Goal: Task Accomplishment & Management: Complete application form

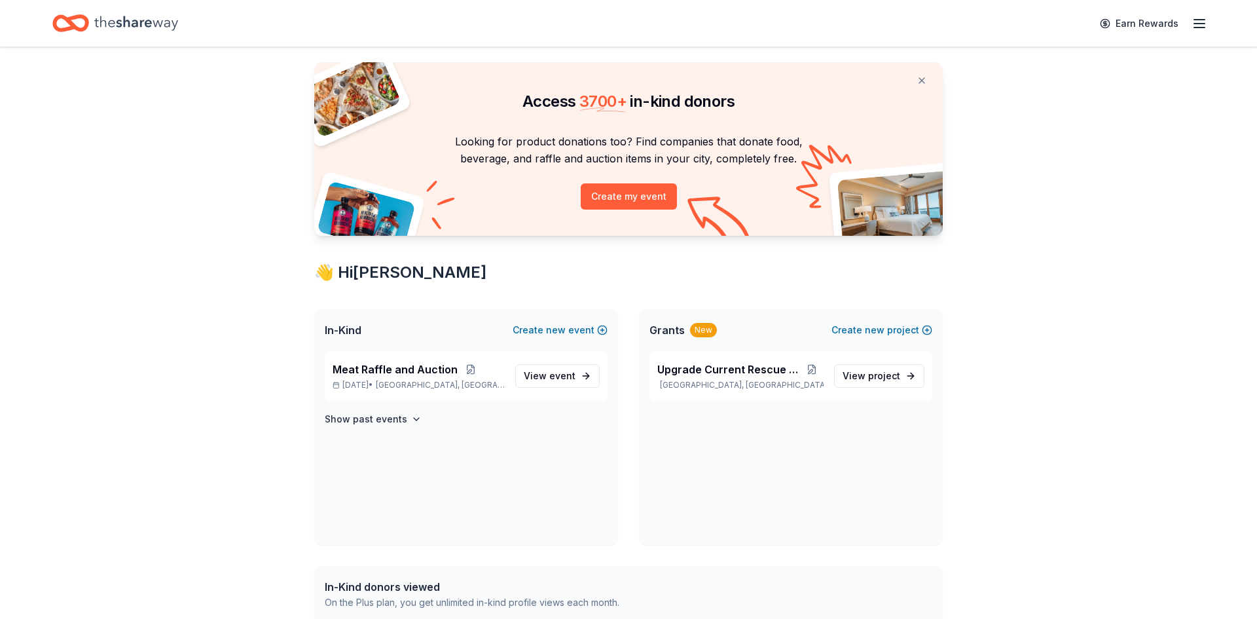
scroll to position [26, 0]
click at [564, 378] on span "event" at bounding box center [562, 376] width 26 height 11
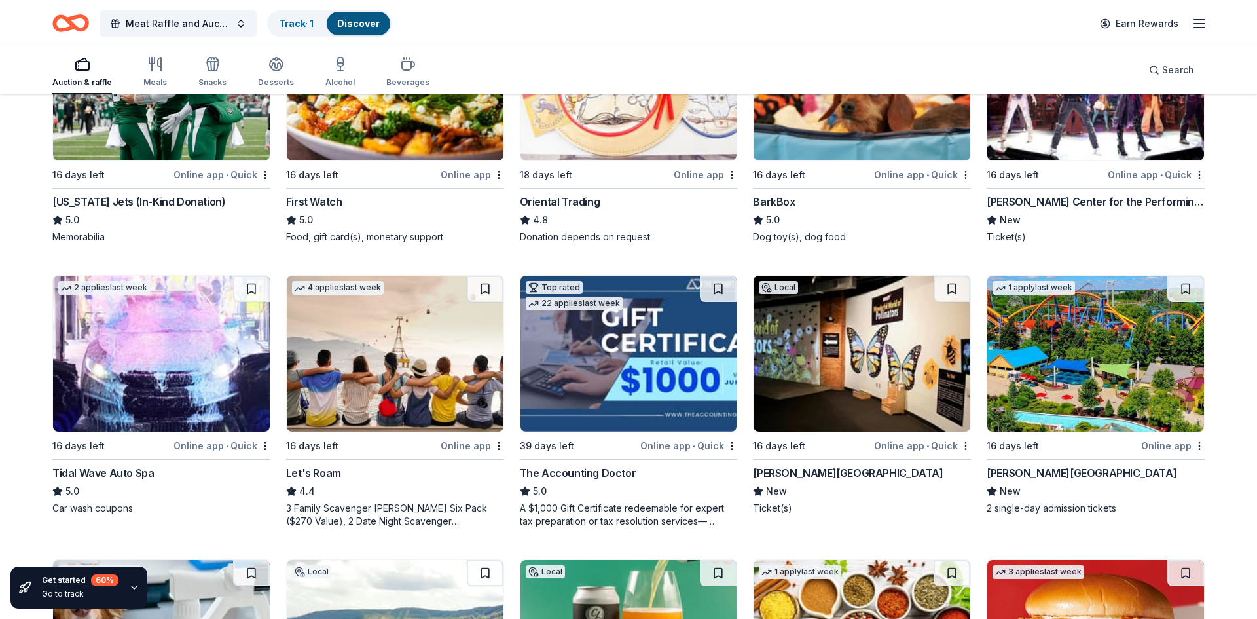
scroll to position [241, 0]
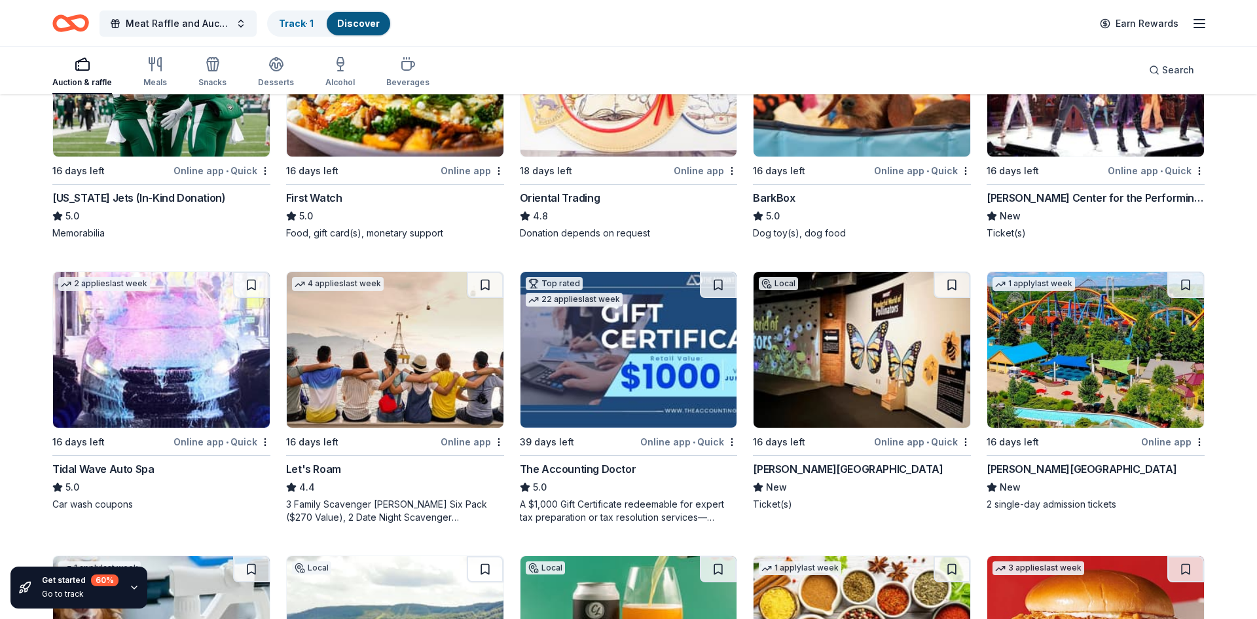
click at [59, 463] on div "Tidal Wave Auto Spa" at bounding box center [102, 469] width 101 height 16
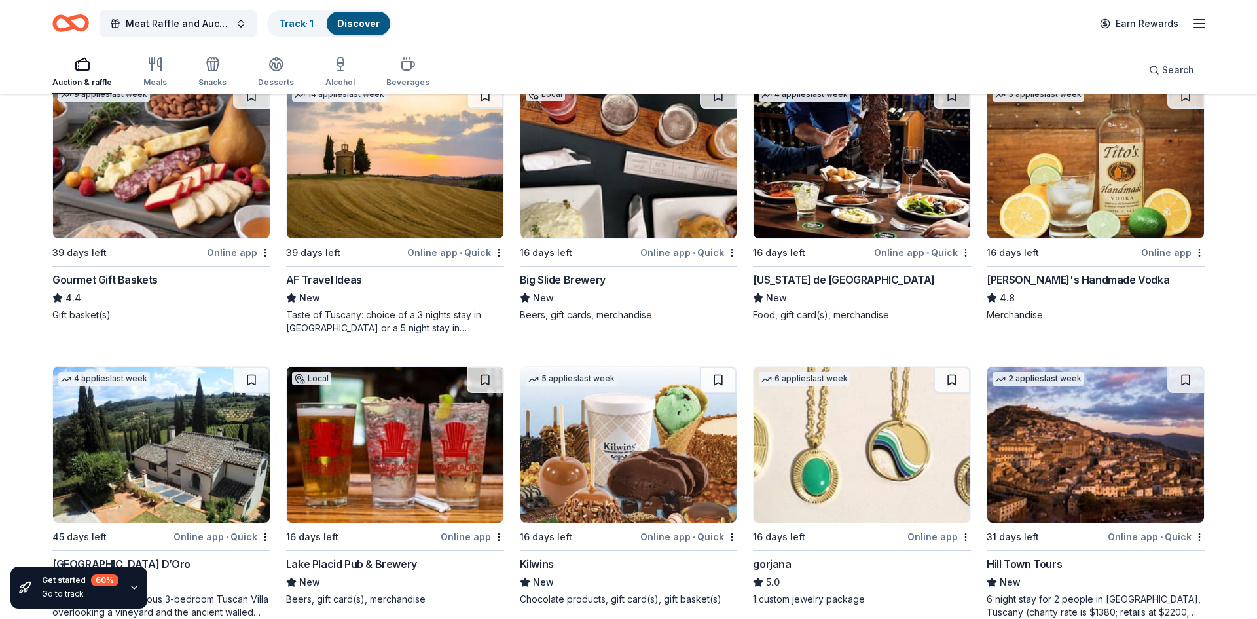
scroll to position [1852, 0]
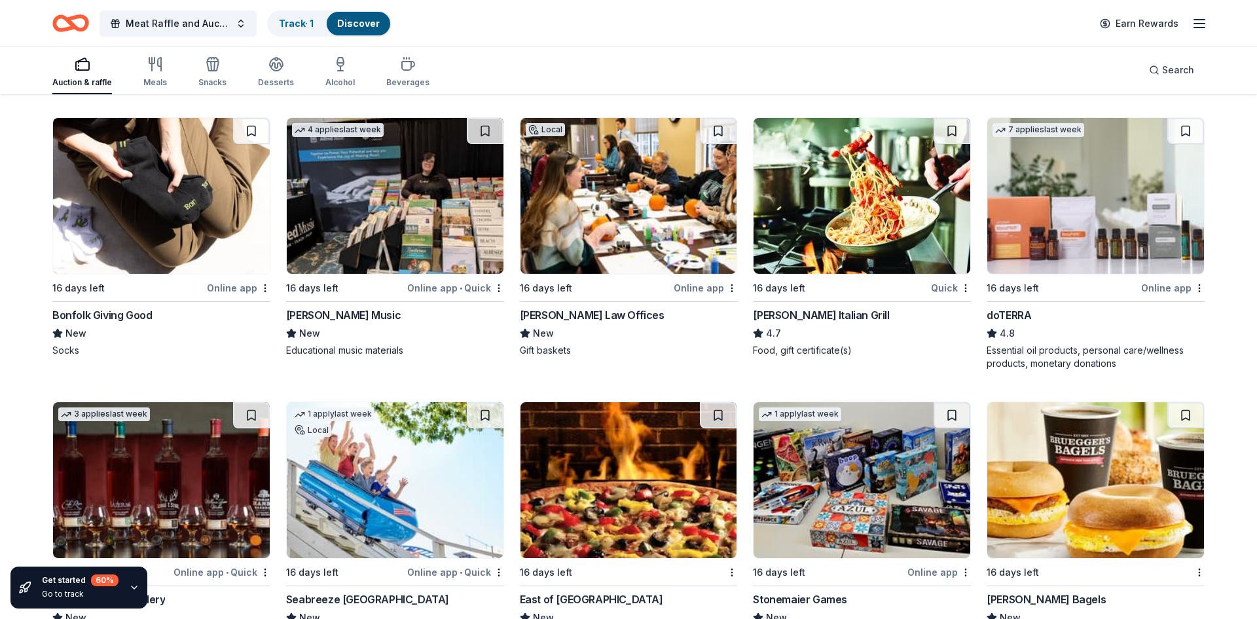
scroll to position [2956, 0]
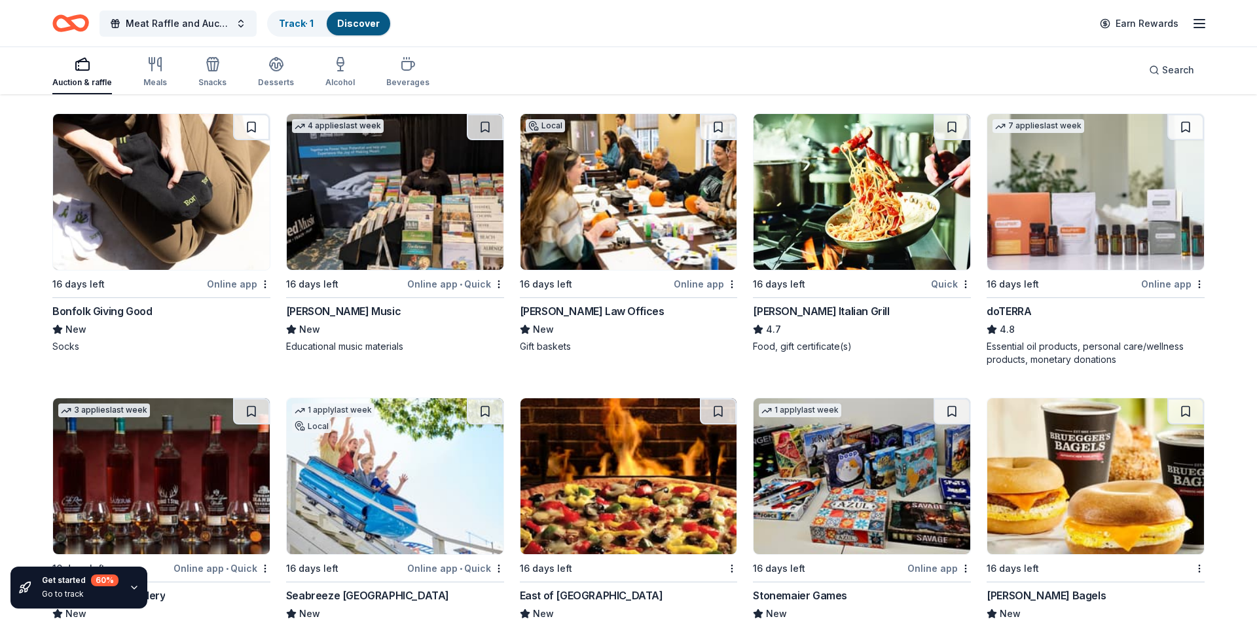
click at [650, 223] on img at bounding box center [629, 192] width 217 height 156
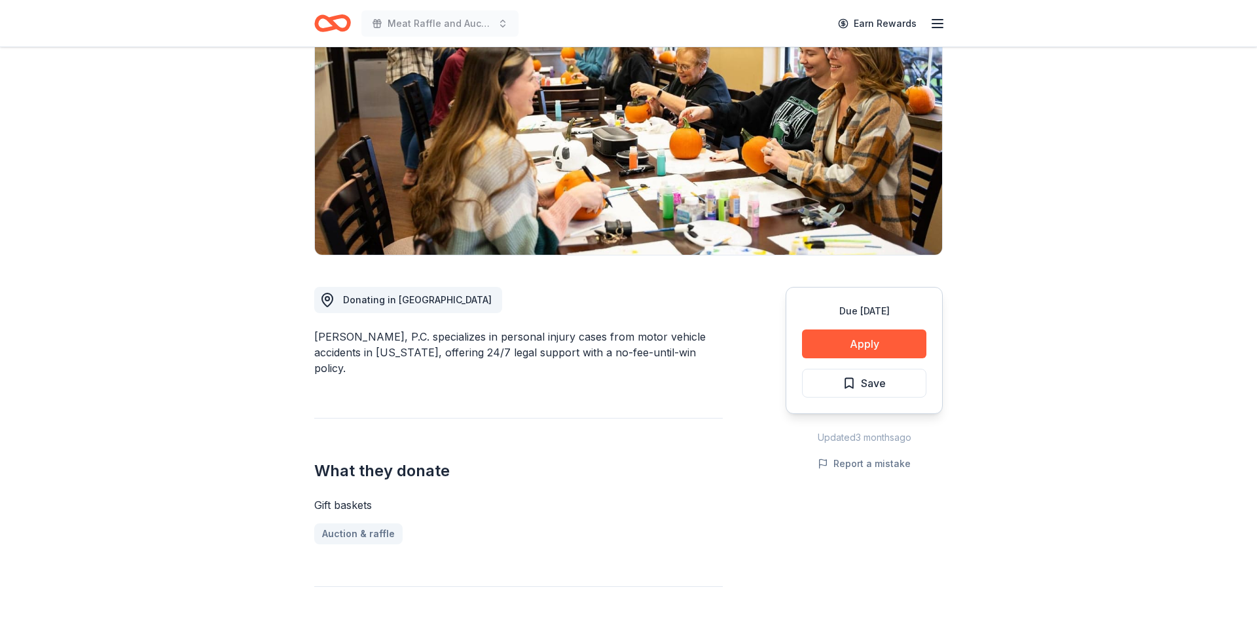
scroll to position [137, 0]
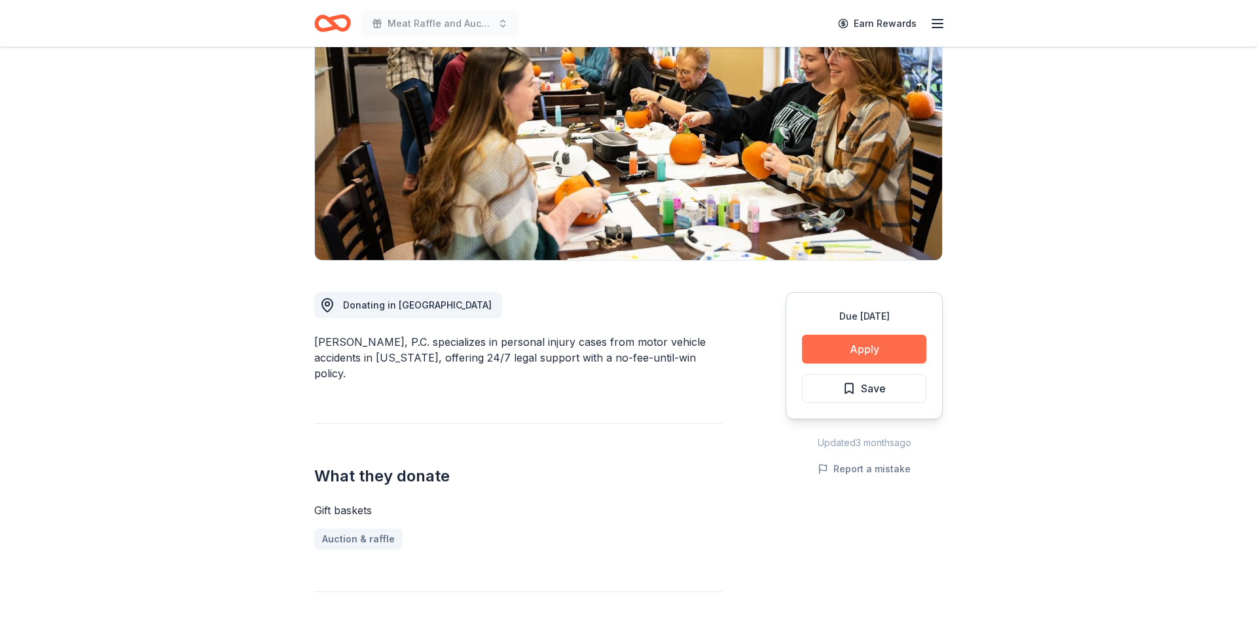
click at [893, 346] on button "Apply" at bounding box center [864, 349] width 124 height 29
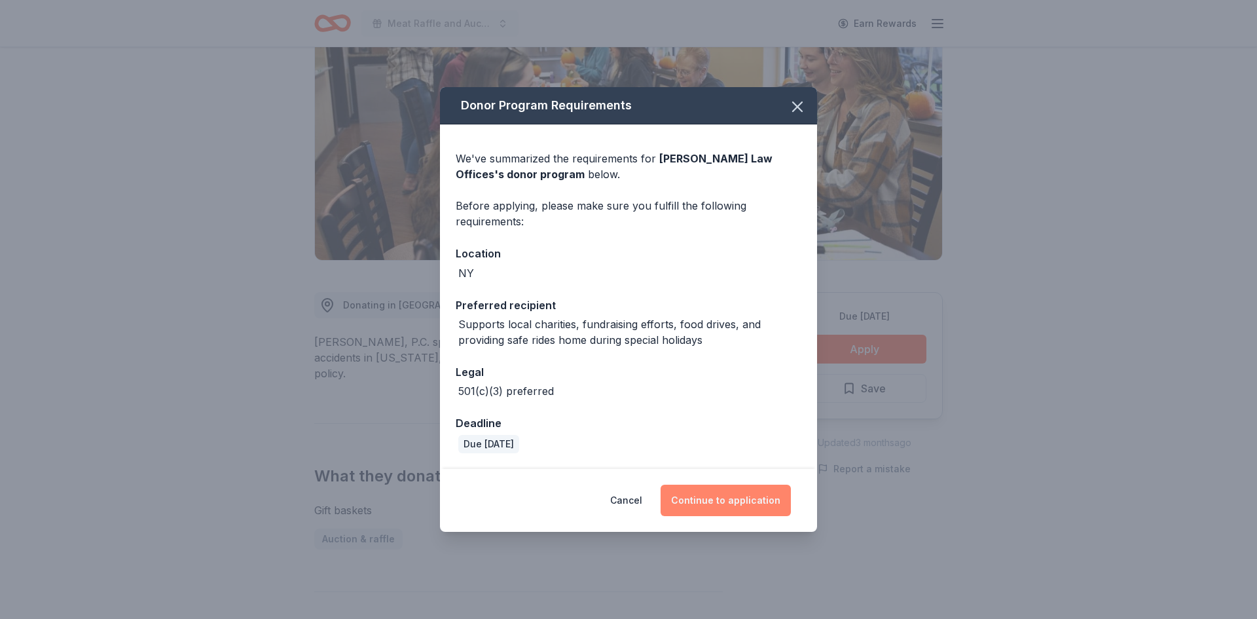
click at [723, 509] on button "Continue to application" at bounding box center [726, 500] width 130 height 31
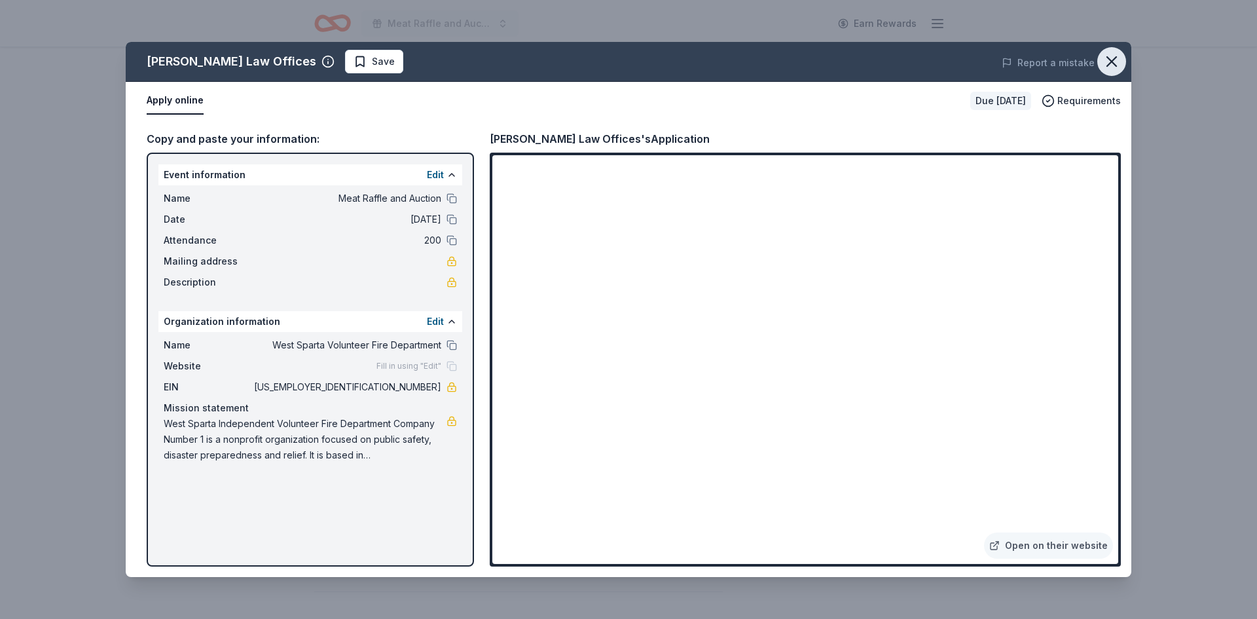
click at [1110, 58] on icon "button" at bounding box center [1112, 61] width 18 height 18
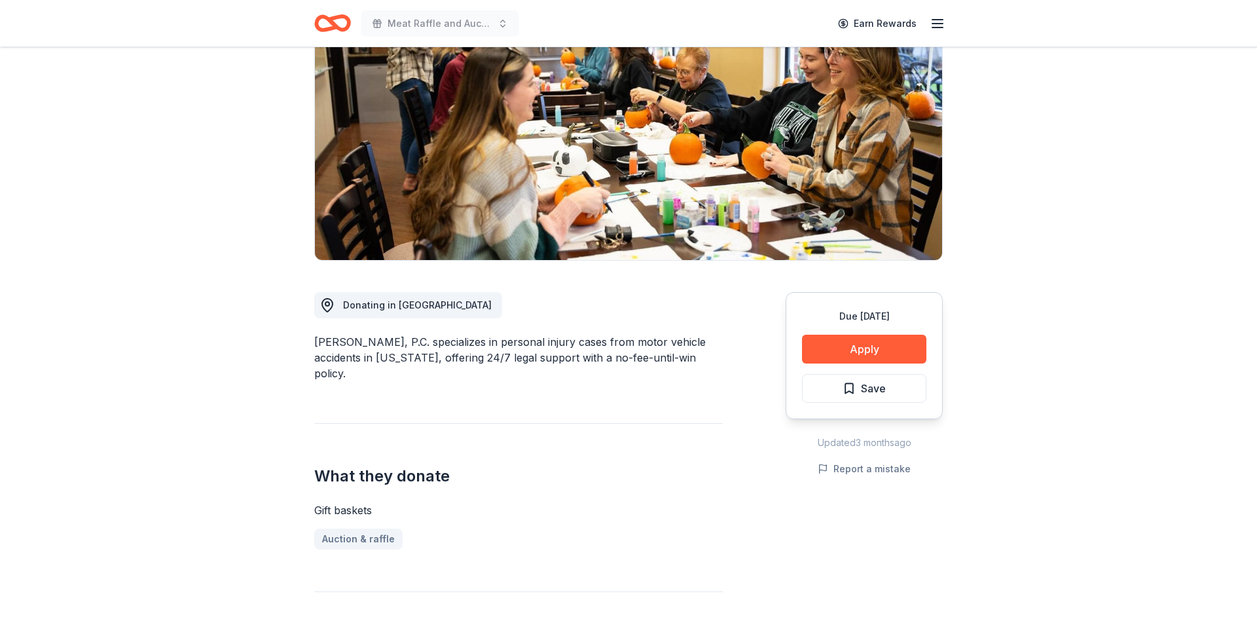
click at [342, 26] on icon "Home" at bounding box center [332, 23] width 37 height 31
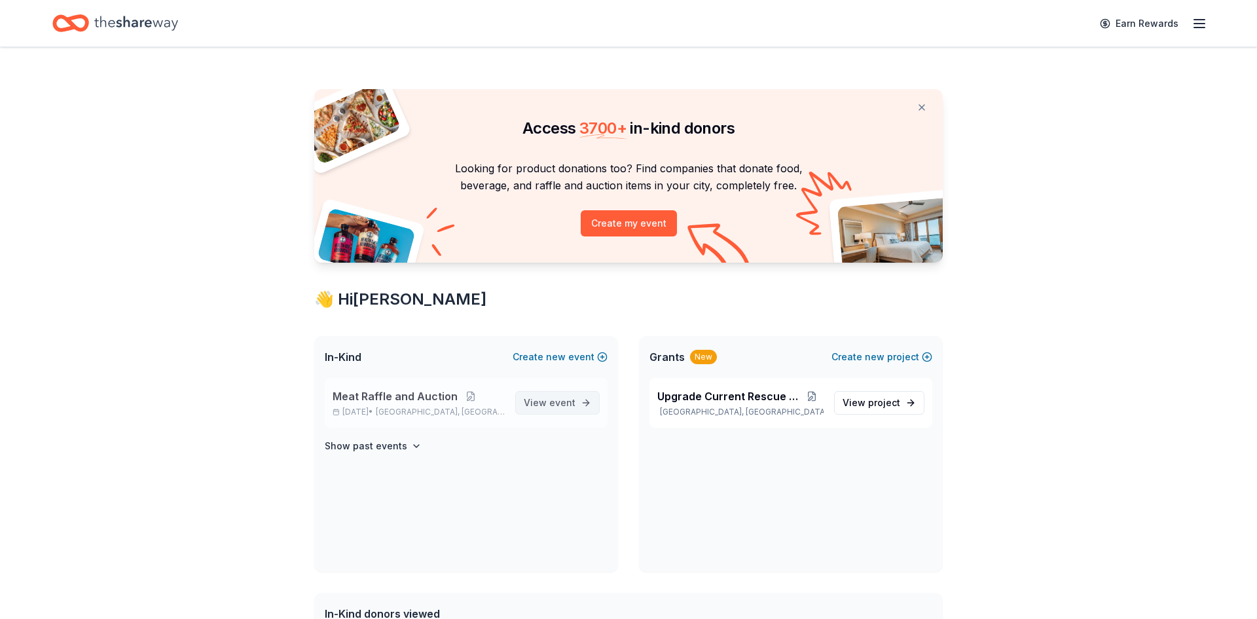
click at [549, 406] on span "View event" at bounding box center [550, 403] width 52 height 16
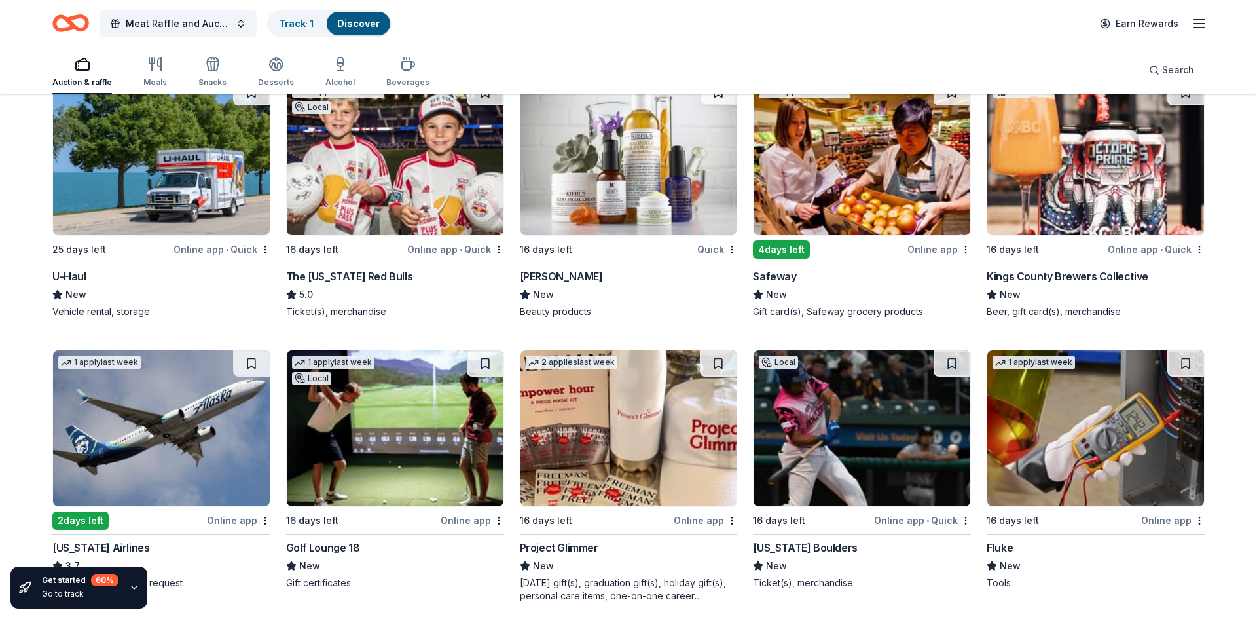
scroll to position [5495, 0]
click at [410, 177] on img at bounding box center [395, 158] width 217 height 156
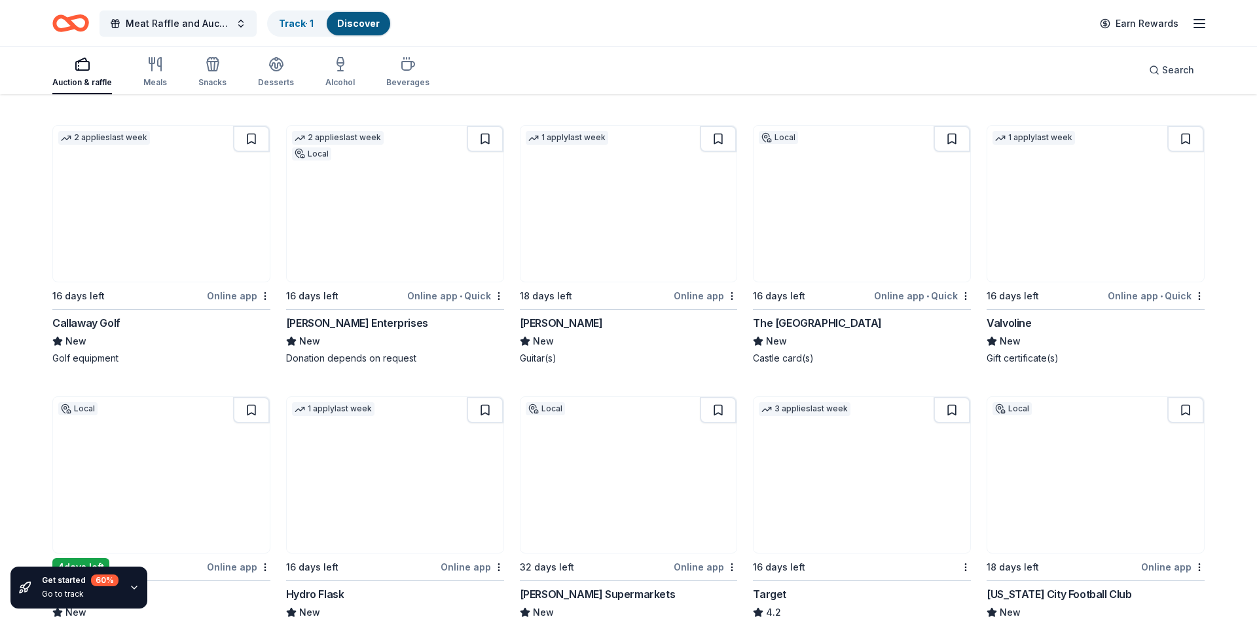
scroll to position [6276, 0]
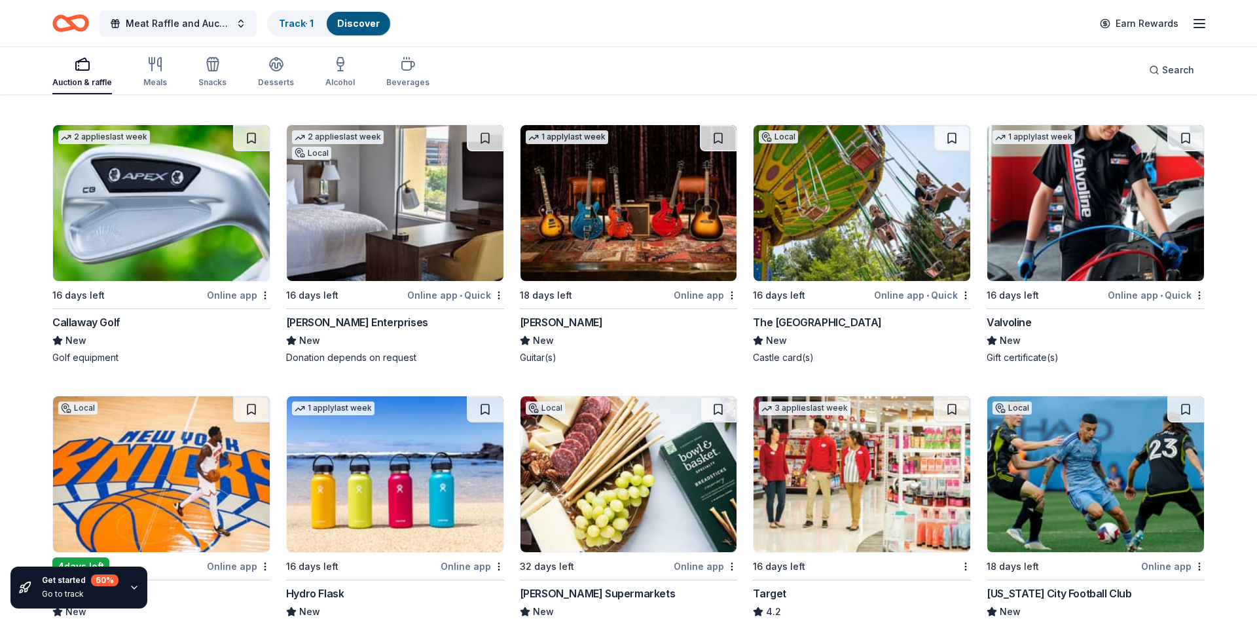
click at [162, 190] on img at bounding box center [161, 203] width 217 height 156
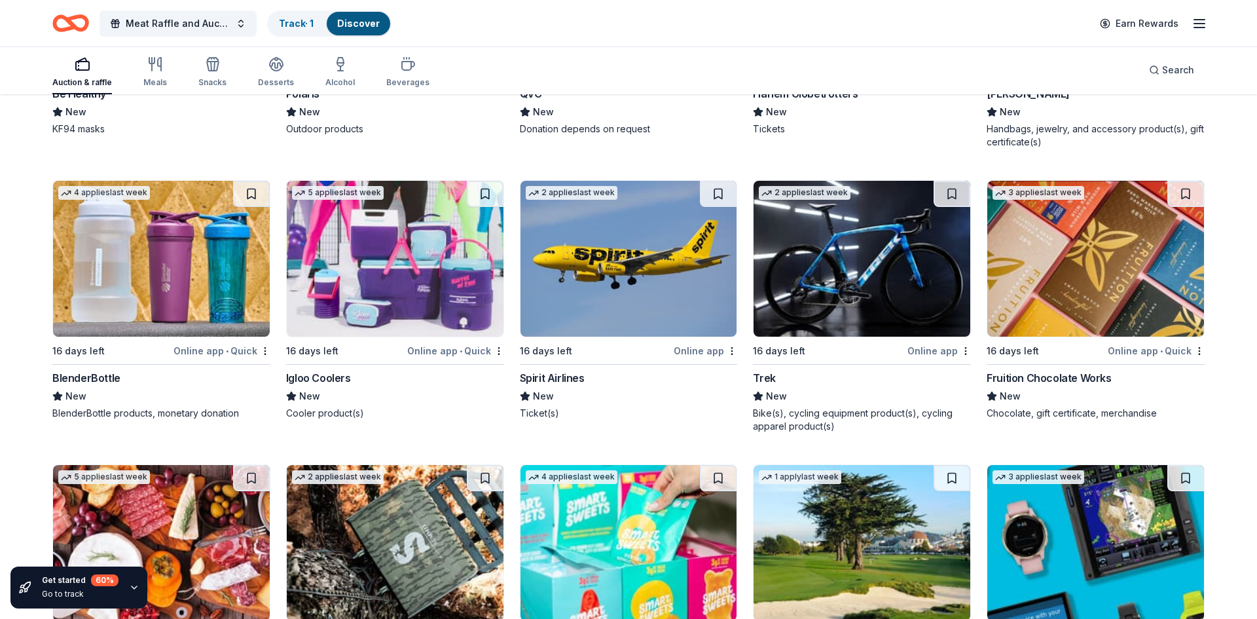
scroll to position [9267, 0]
click at [163, 236] on img at bounding box center [161, 259] width 217 height 156
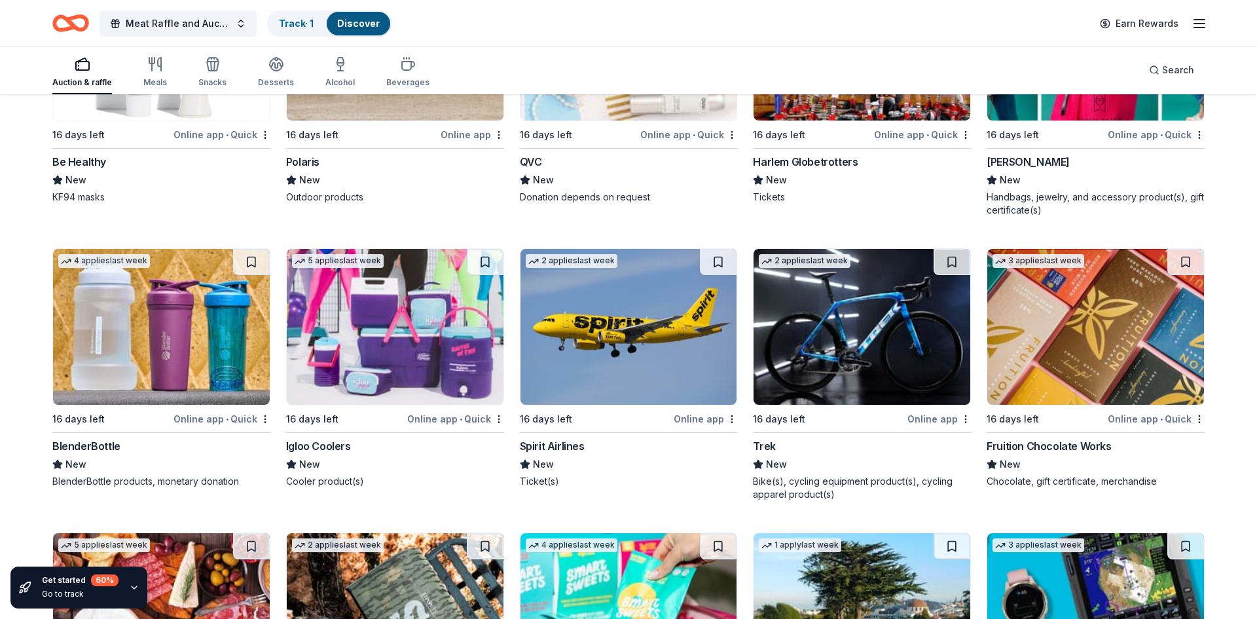
scroll to position [9198, 0]
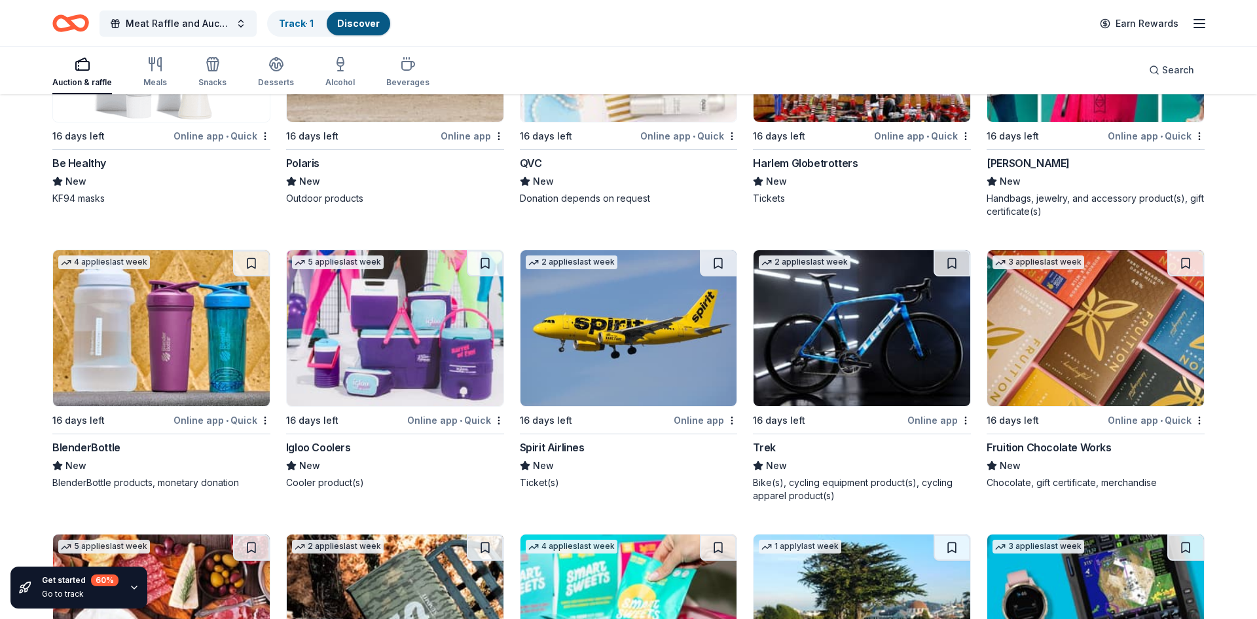
click at [392, 312] on img at bounding box center [395, 328] width 217 height 156
click at [386, 316] on img at bounding box center [395, 328] width 217 height 156
click at [395, 339] on img at bounding box center [395, 328] width 217 height 156
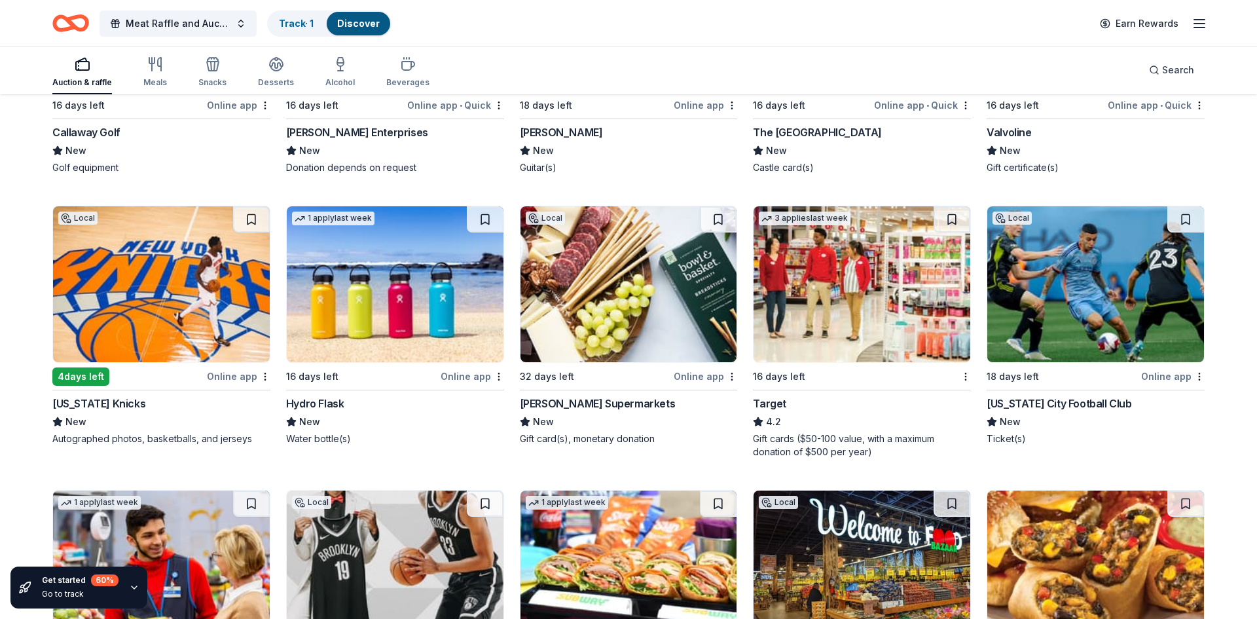
scroll to position [6465, 0]
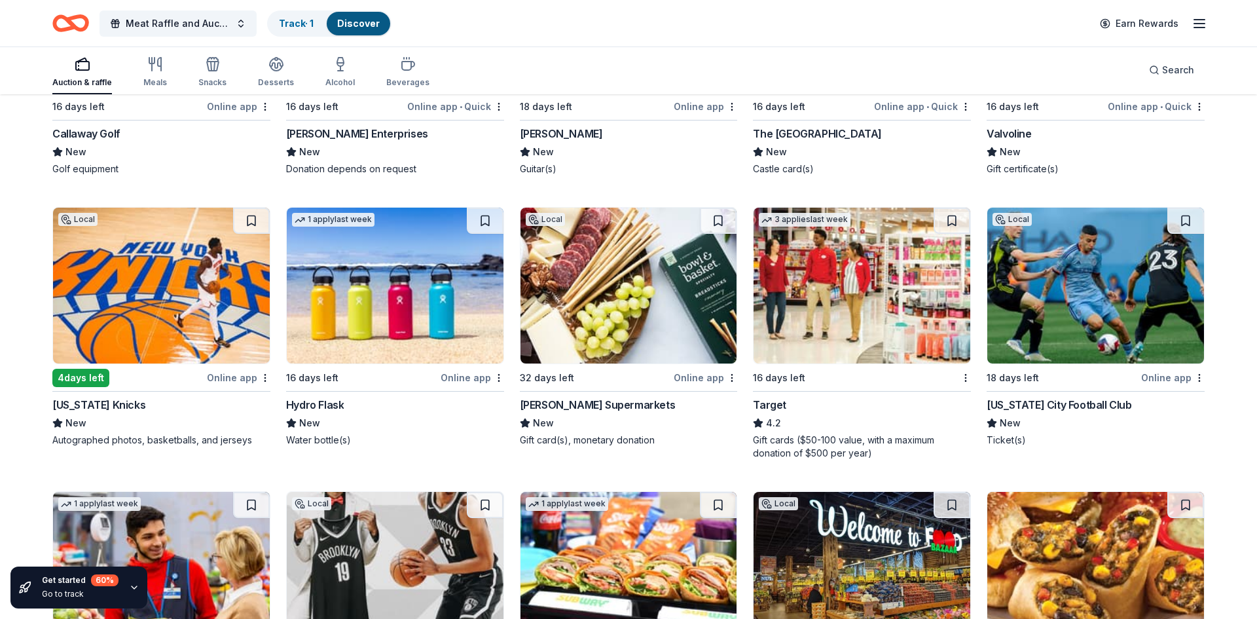
click at [176, 266] on img at bounding box center [161, 286] width 217 height 156
click at [414, 253] on img at bounding box center [395, 286] width 217 height 156
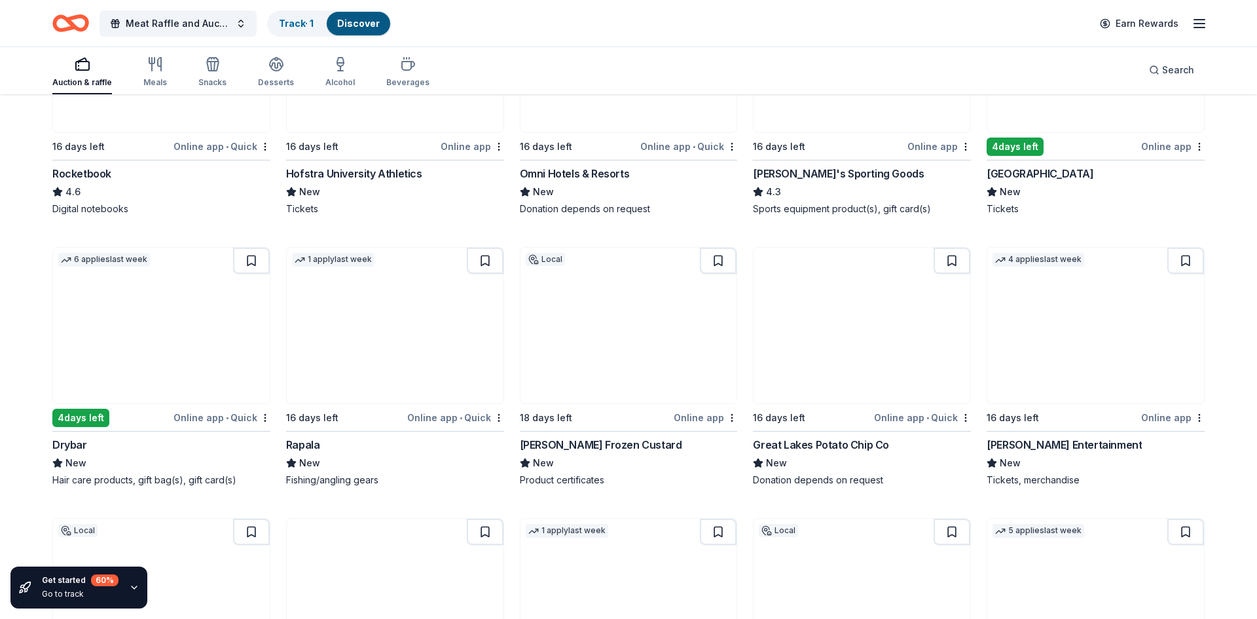
scroll to position [4772, 0]
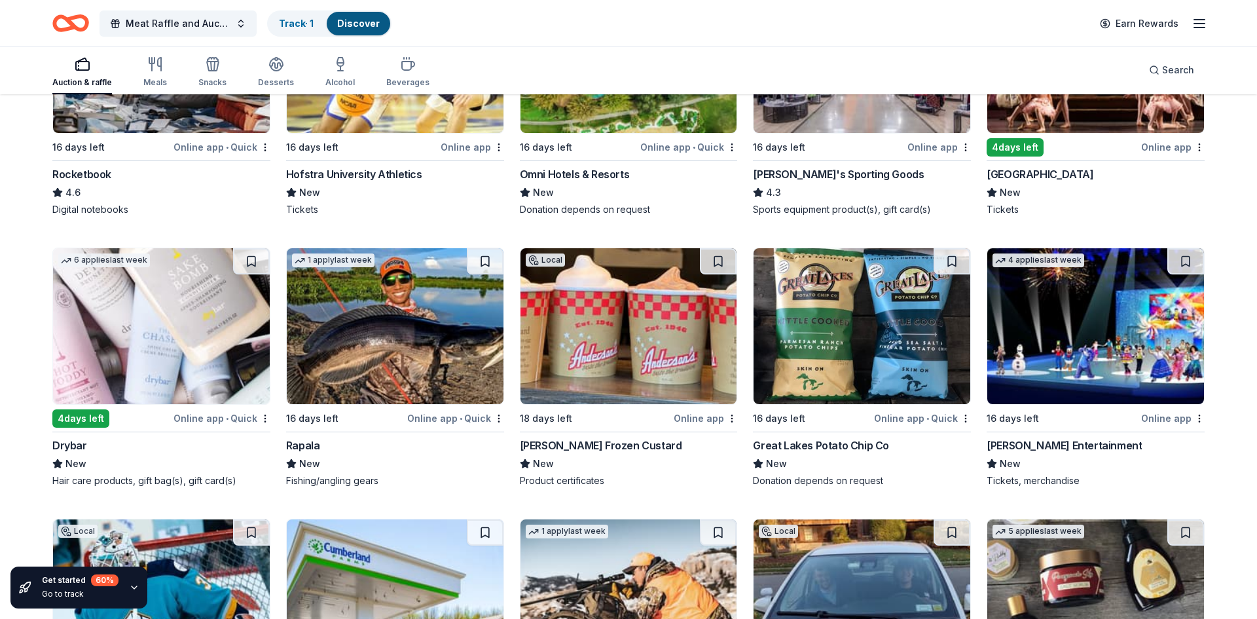
click at [403, 315] on img at bounding box center [395, 326] width 217 height 156
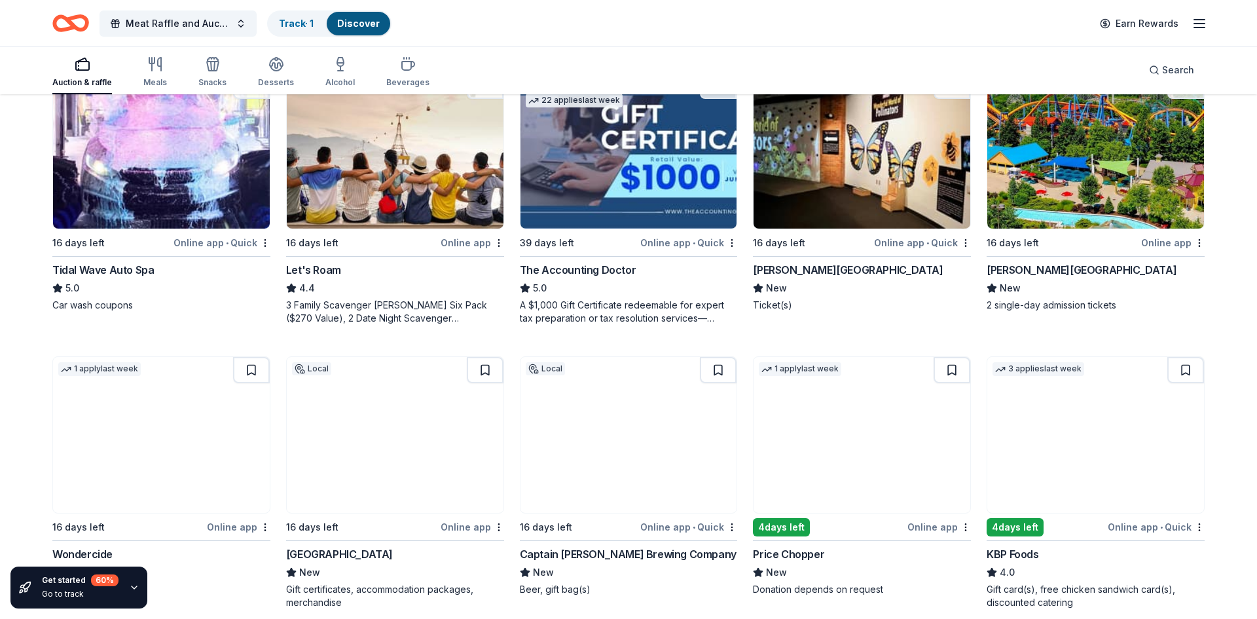
scroll to position [503, 0]
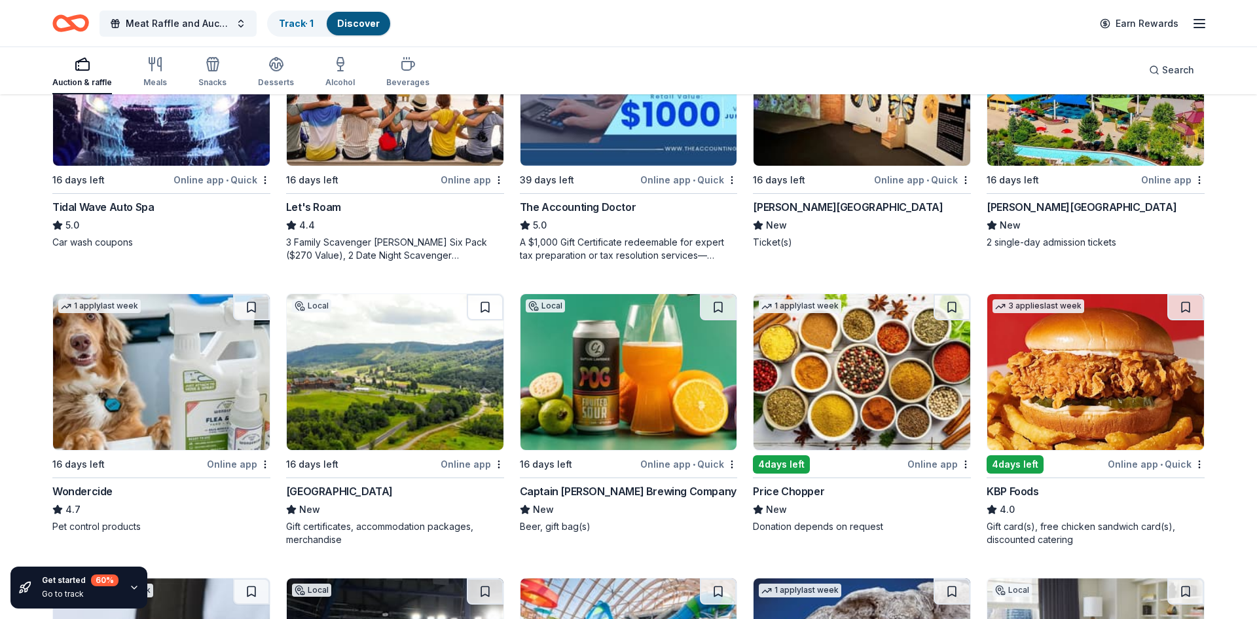
click at [61, 483] on div "Wondercide" at bounding box center [82, 491] width 60 height 16
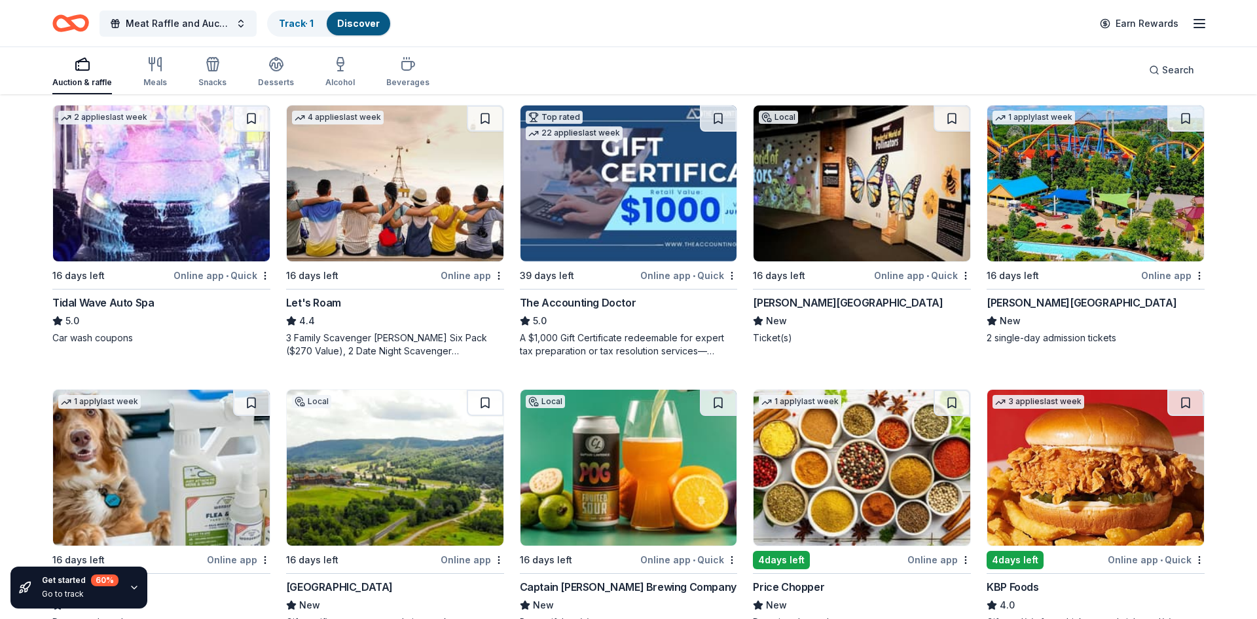
scroll to position [406, 0]
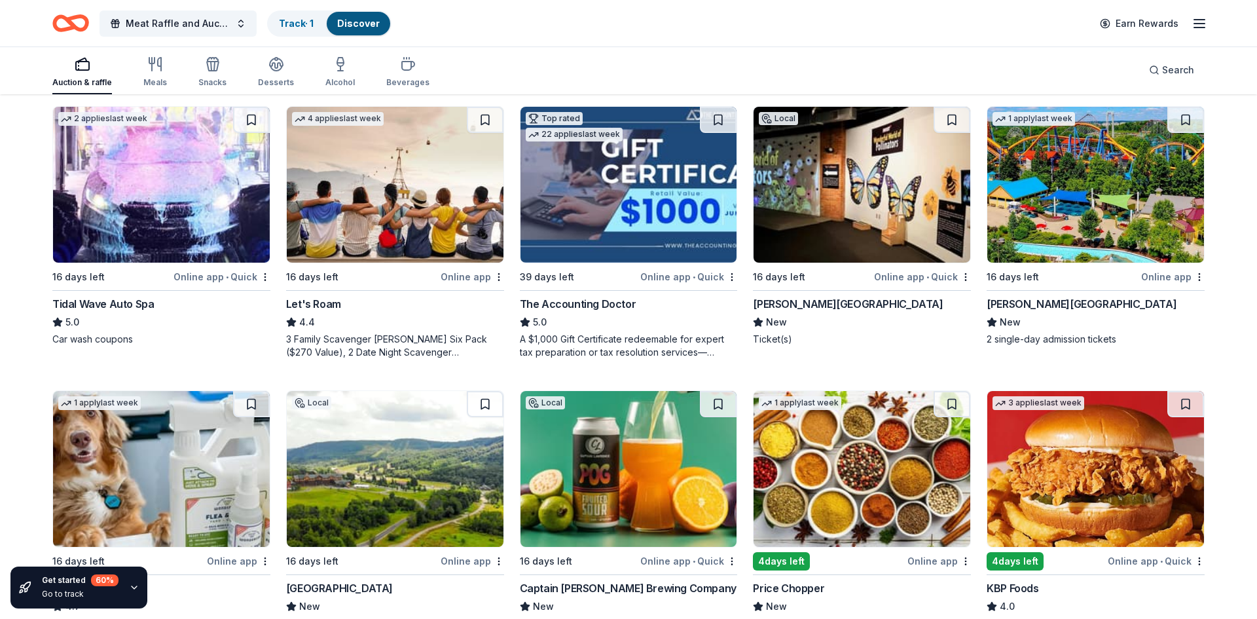
click at [1171, 505] on img at bounding box center [1095, 469] width 217 height 156
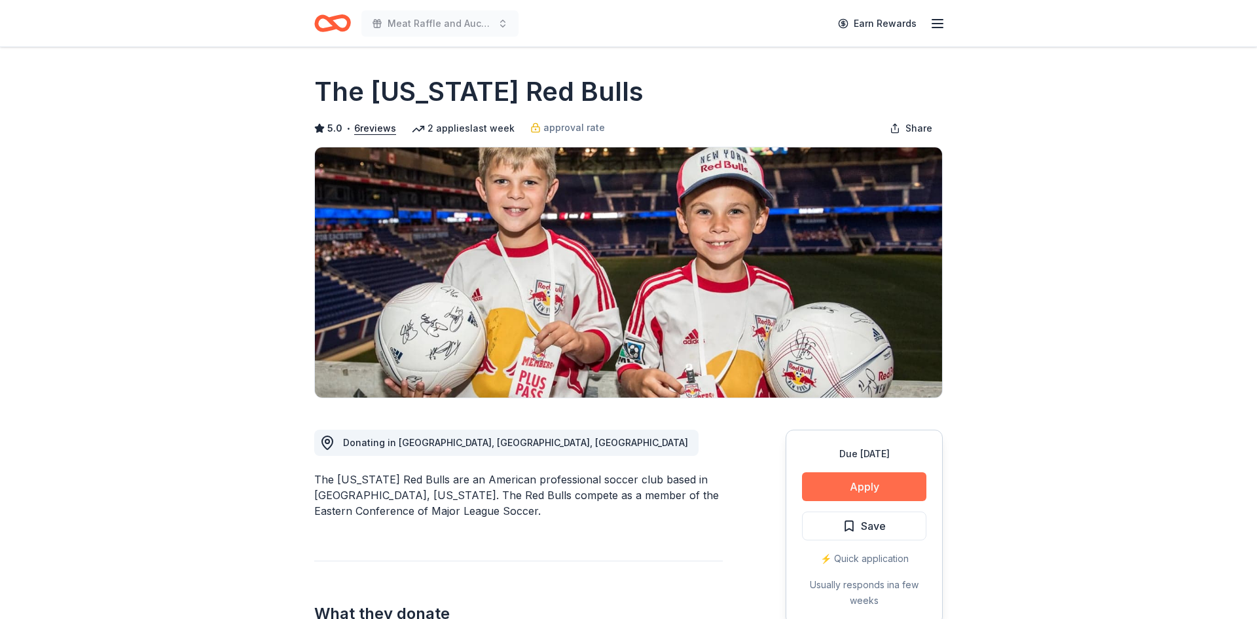
click at [877, 488] on button "Apply" at bounding box center [864, 486] width 124 height 29
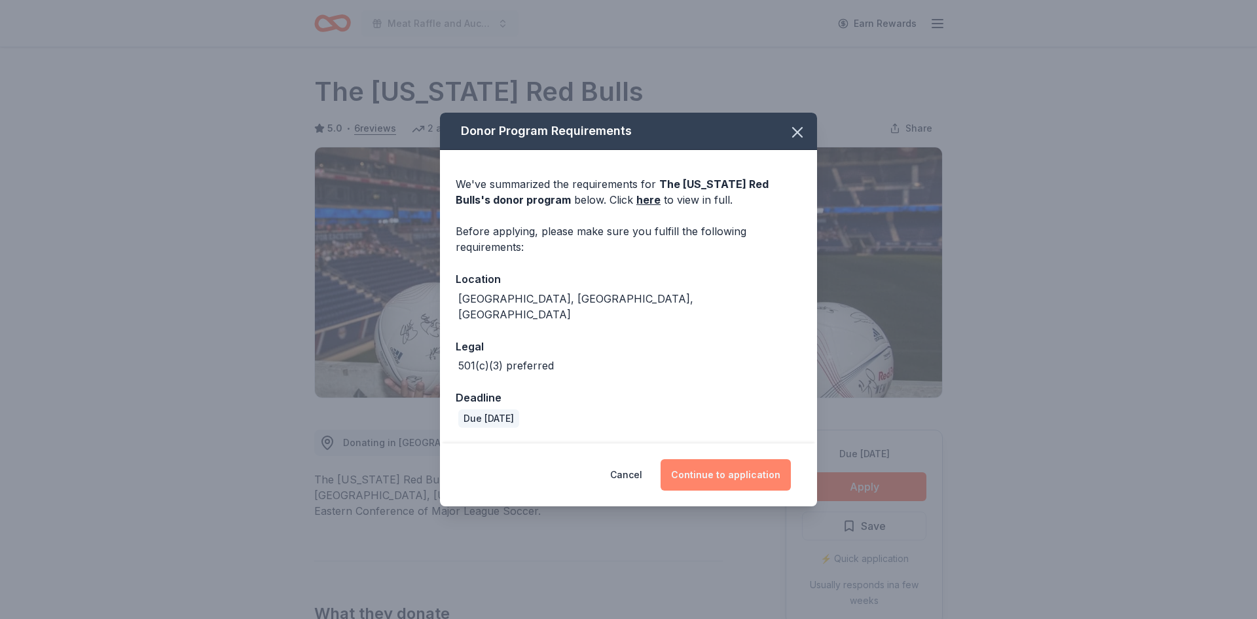
click at [736, 466] on button "Continue to application" at bounding box center [726, 474] width 130 height 31
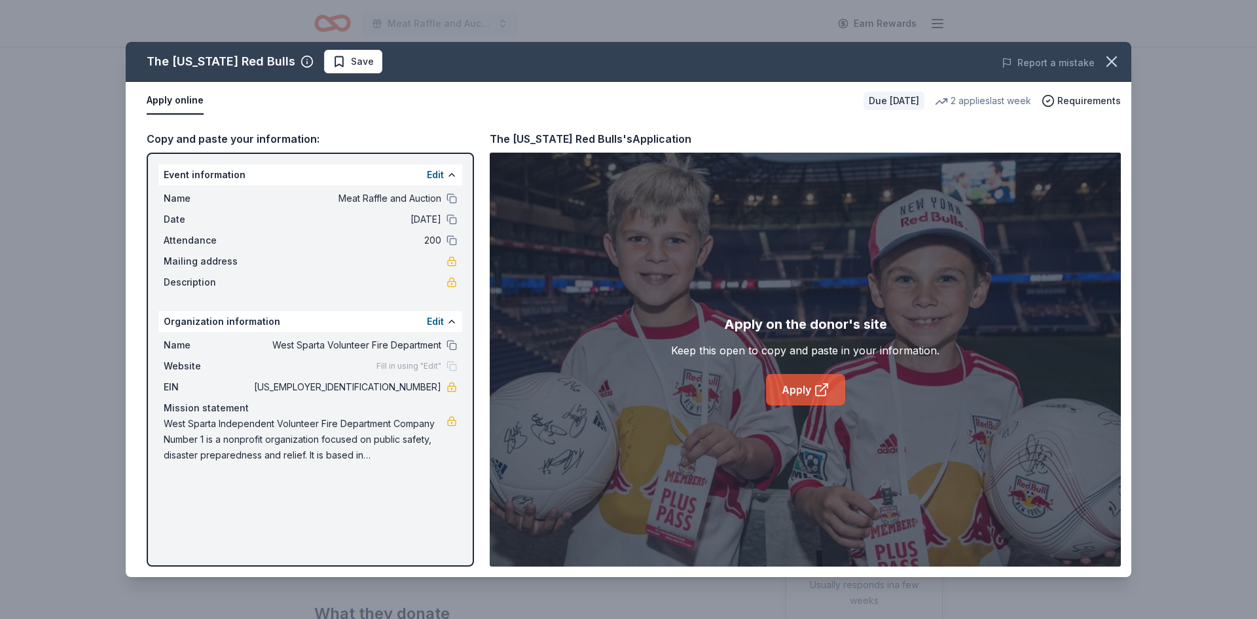
click at [809, 387] on link "Apply" at bounding box center [805, 389] width 79 height 31
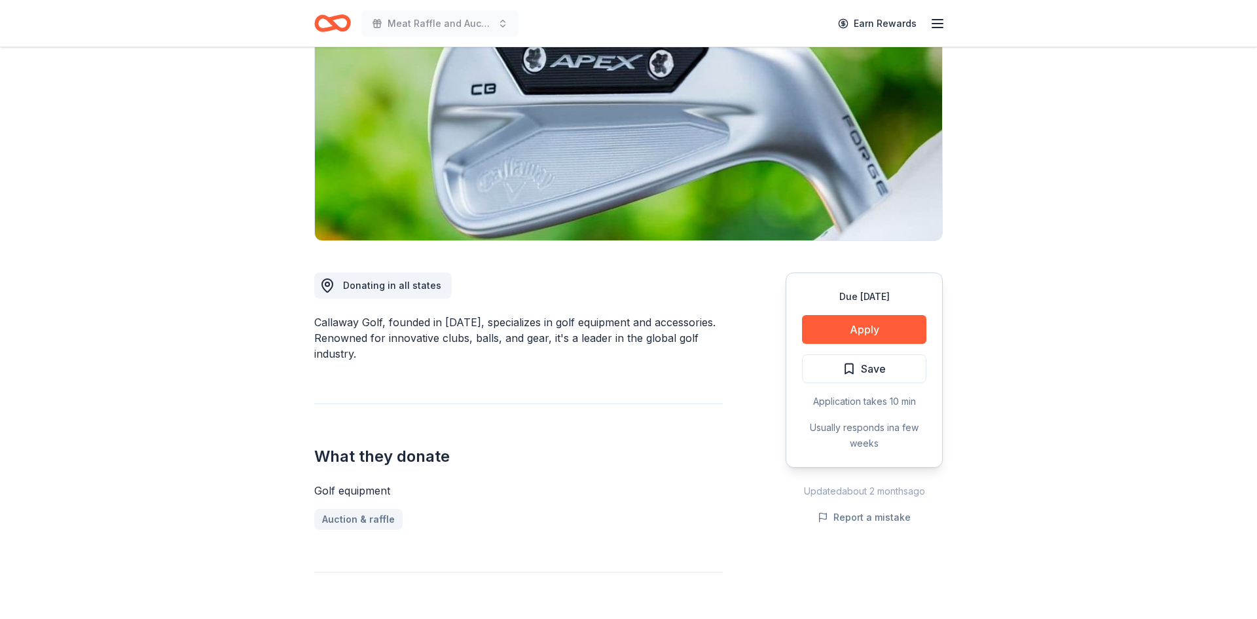
scroll to position [160, 0]
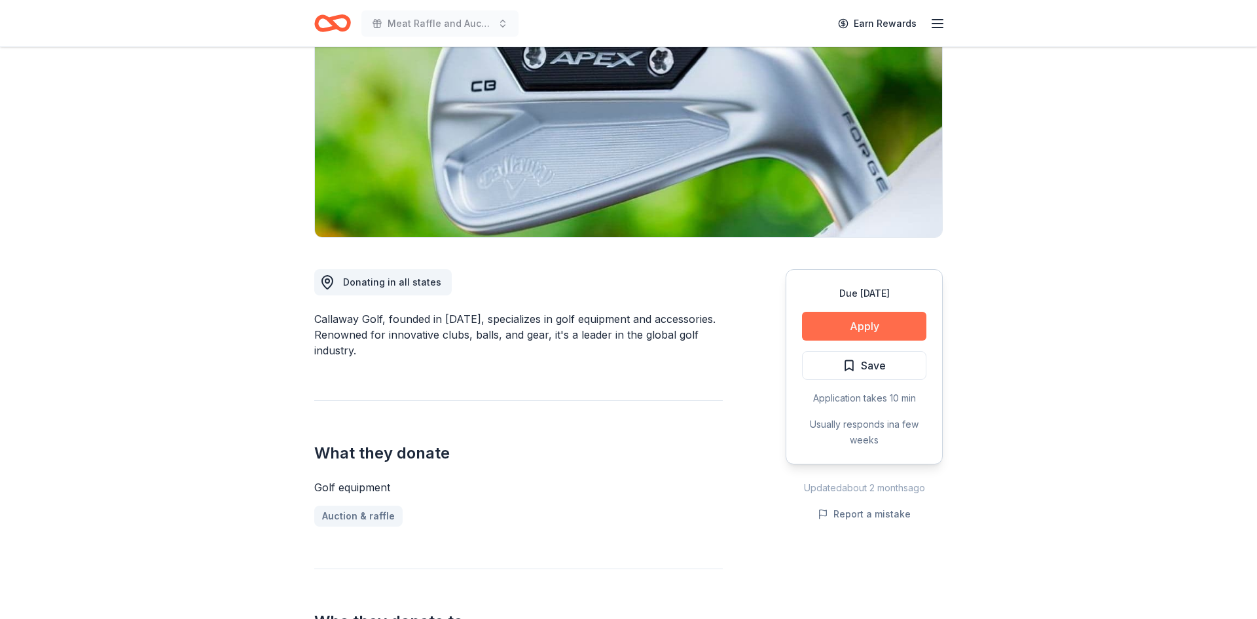
click at [891, 324] on button "Apply" at bounding box center [864, 326] width 124 height 29
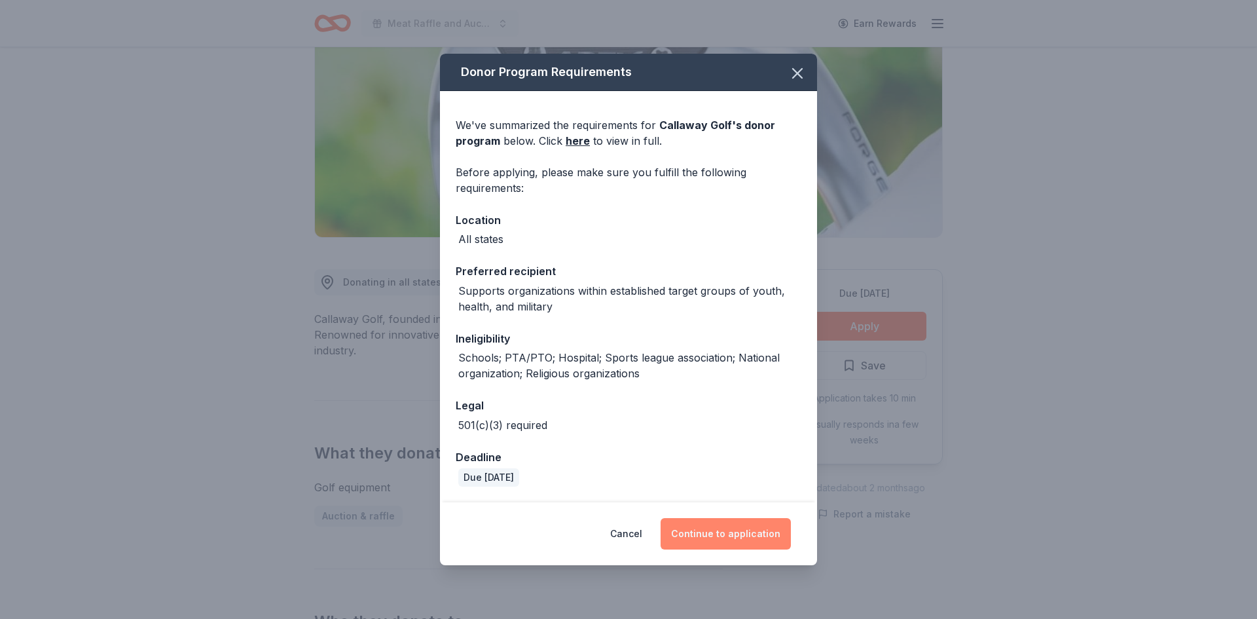
click at [733, 530] on button "Continue to application" at bounding box center [726, 533] width 130 height 31
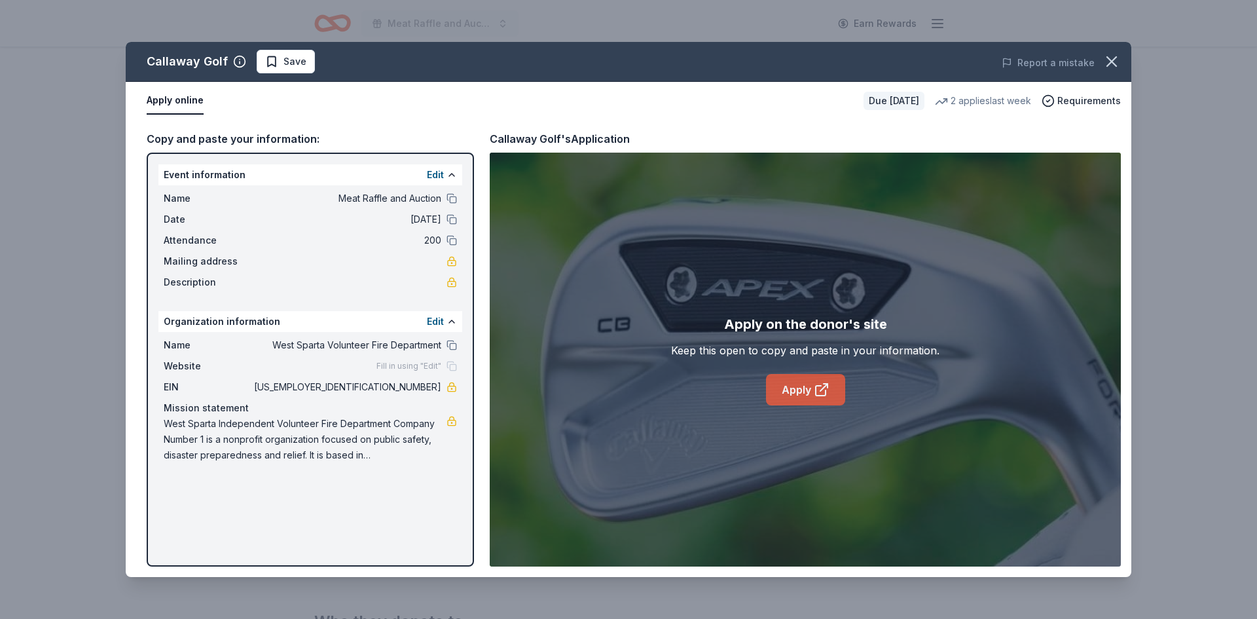
click at [797, 382] on link "Apply" at bounding box center [805, 389] width 79 height 31
click at [1112, 65] on icon "button" at bounding box center [1112, 61] width 18 height 18
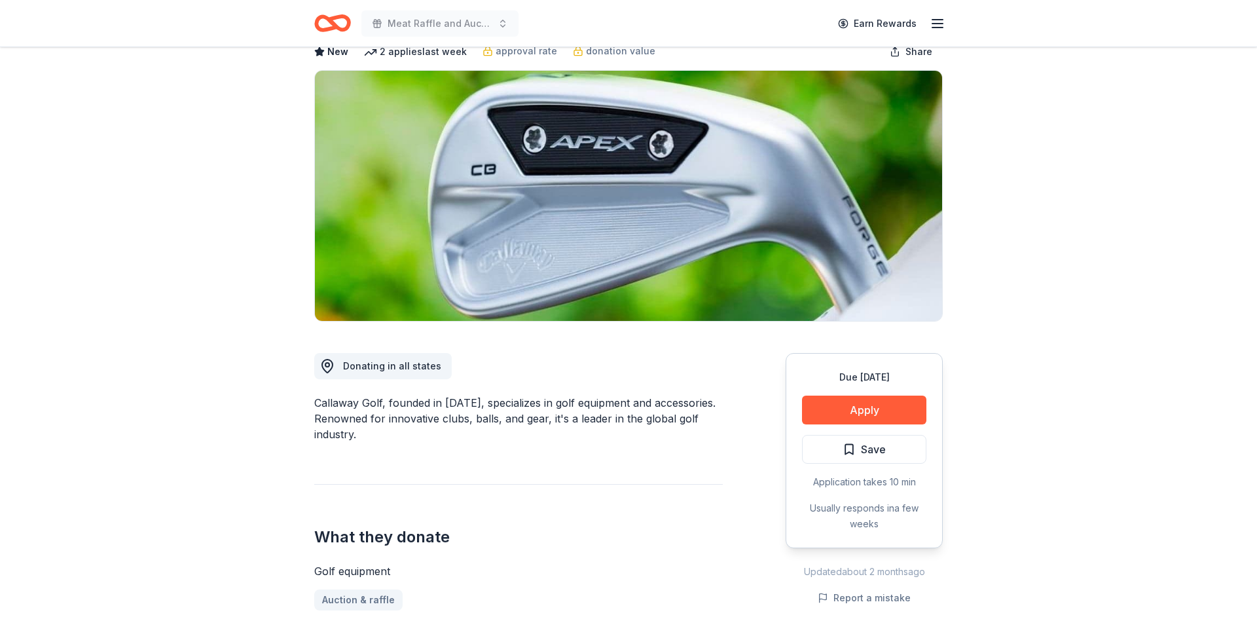
scroll to position [0, 0]
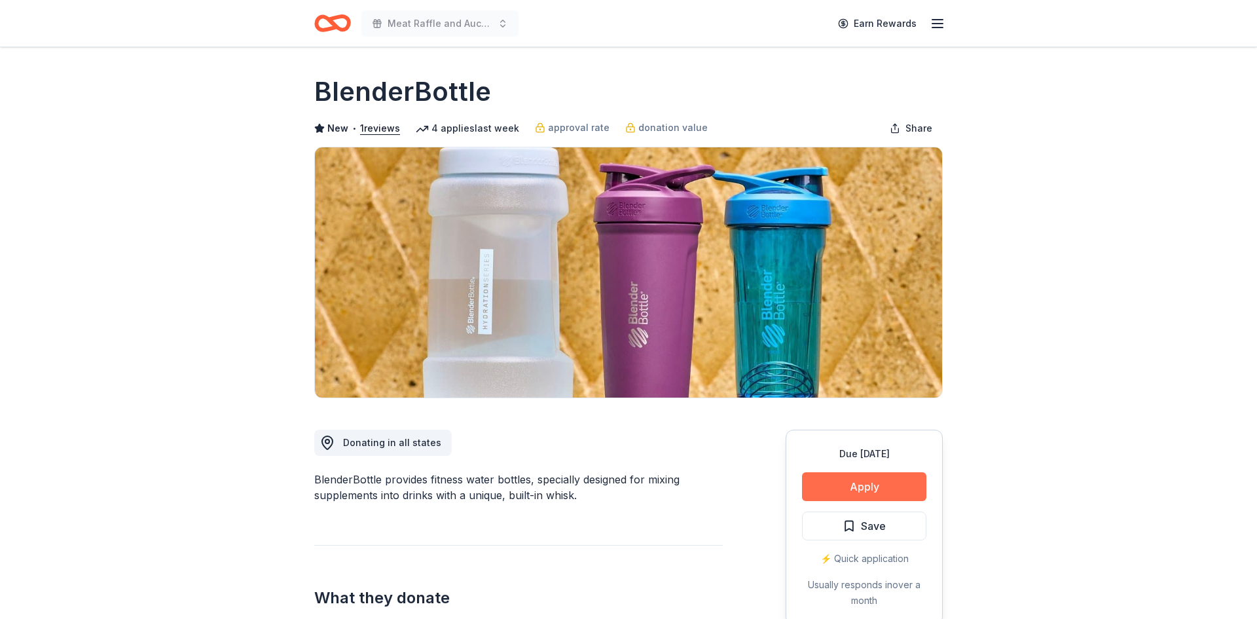
click at [861, 490] on button "Apply" at bounding box center [864, 486] width 124 height 29
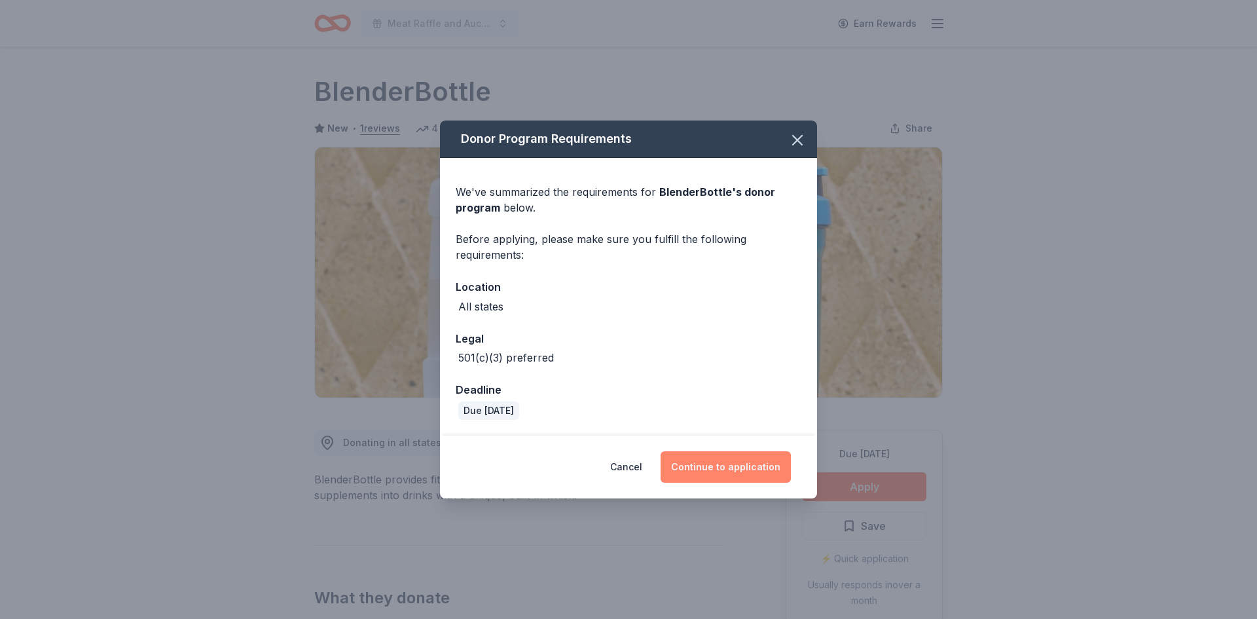
click at [723, 465] on button "Continue to application" at bounding box center [726, 466] width 130 height 31
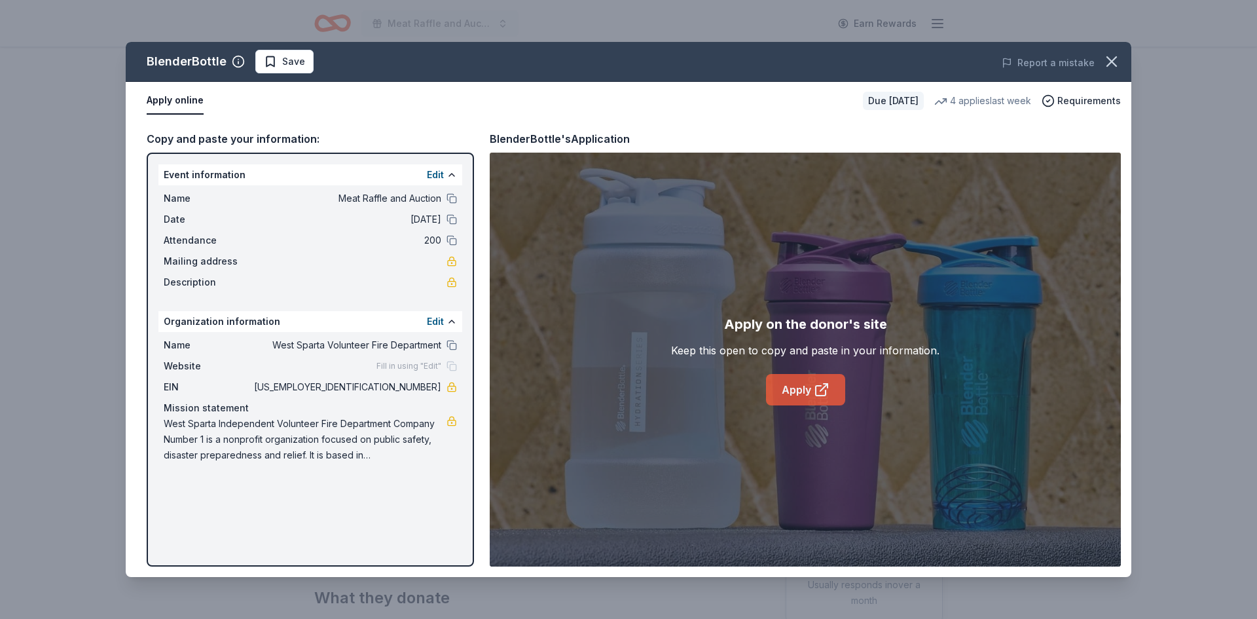
click at [795, 390] on link "Apply" at bounding box center [805, 389] width 79 height 31
click at [1112, 68] on icon "button" at bounding box center [1112, 61] width 18 height 18
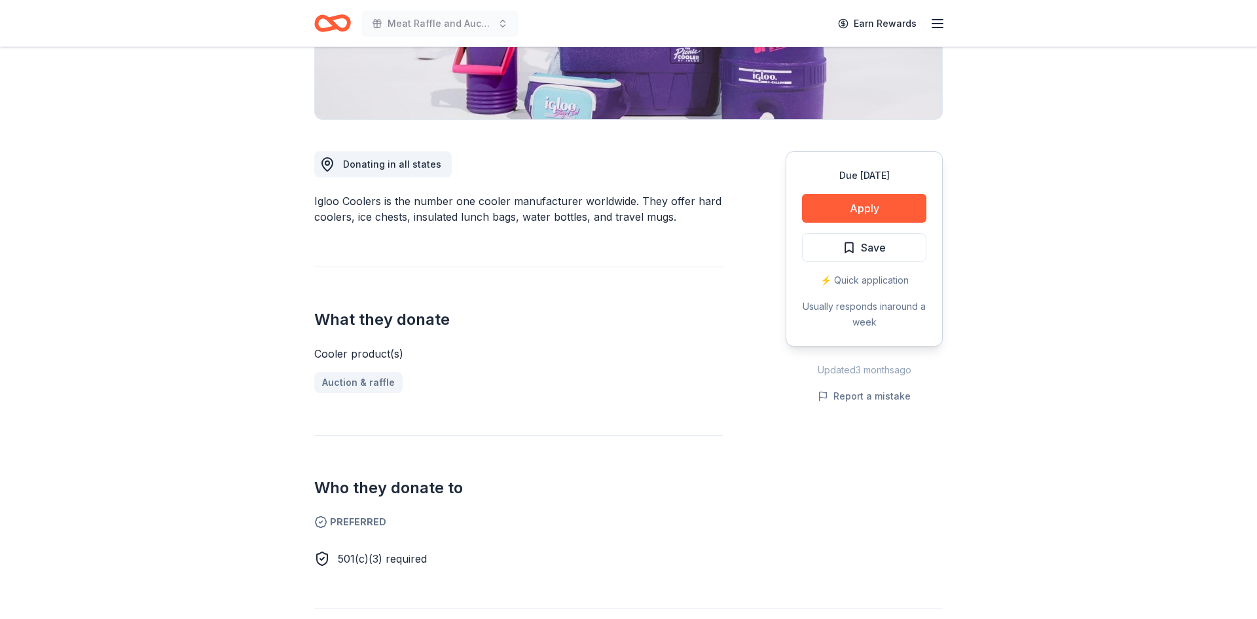
scroll to position [272, 0]
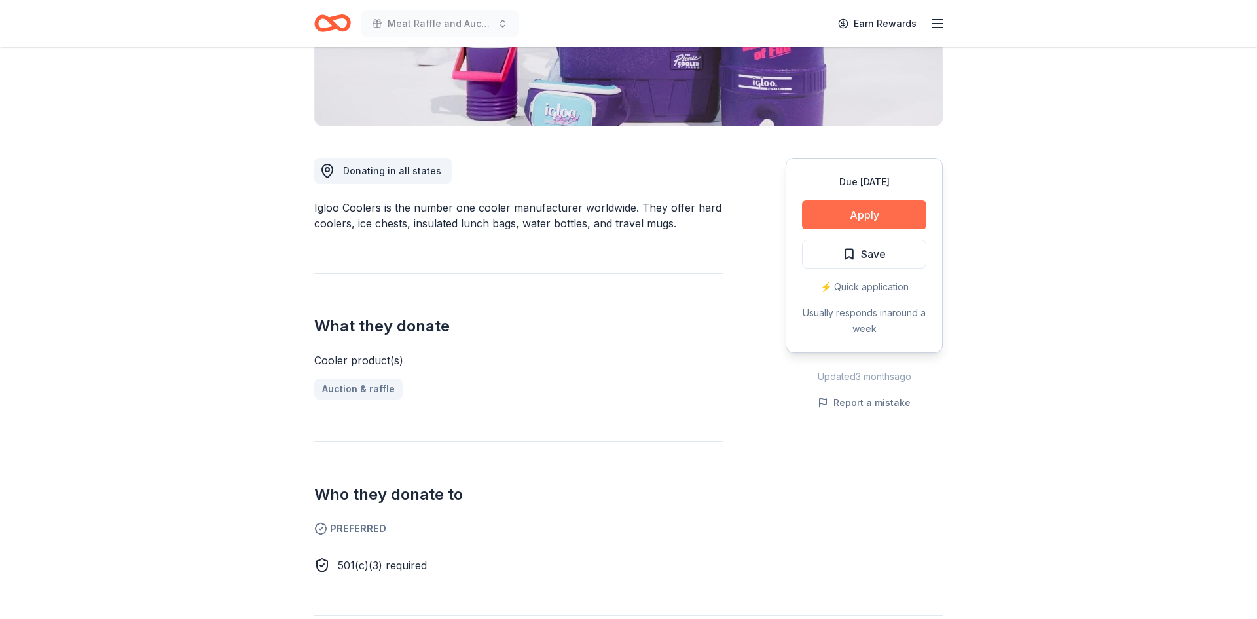
click at [849, 212] on button "Apply" at bounding box center [864, 214] width 124 height 29
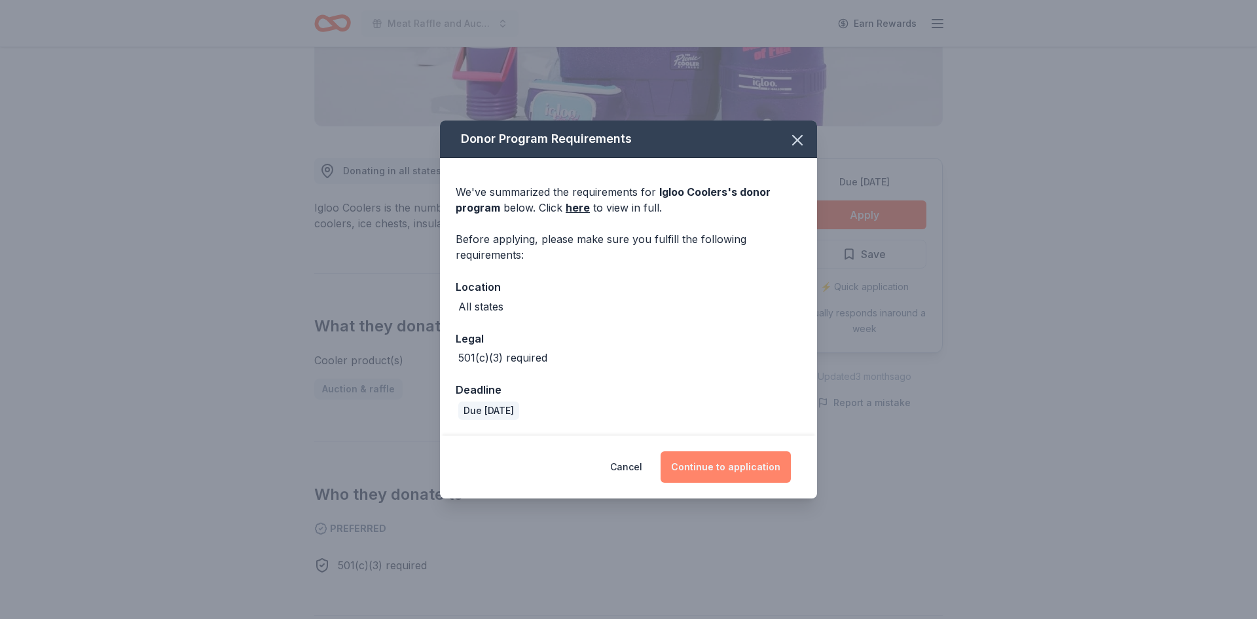
click at [759, 475] on button "Continue to application" at bounding box center [726, 466] width 130 height 31
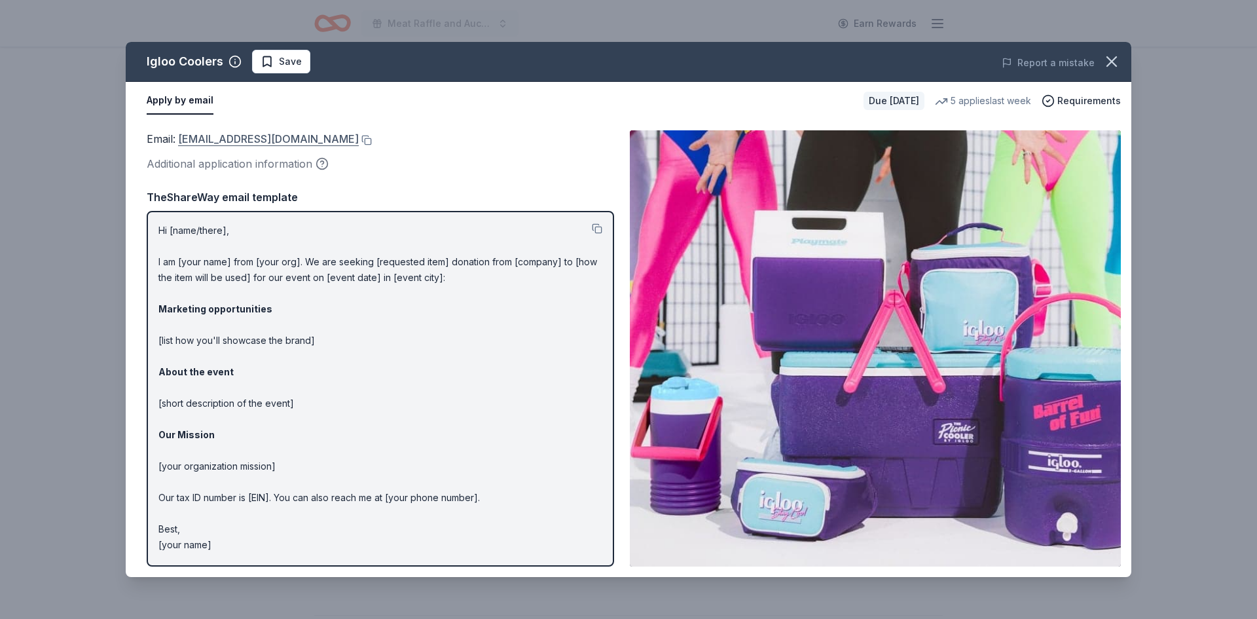
click at [260, 139] on link "[EMAIL_ADDRESS][DOMAIN_NAME]" at bounding box center [268, 138] width 181 height 17
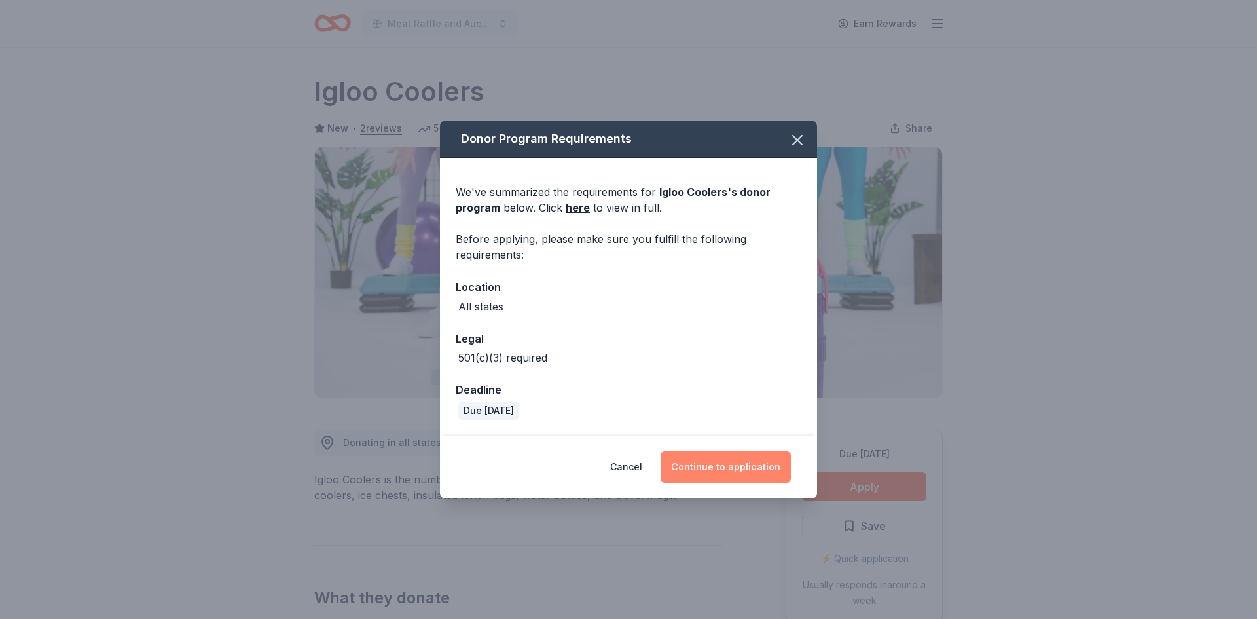
click at [702, 469] on button "Continue to application" at bounding box center [726, 466] width 130 height 31
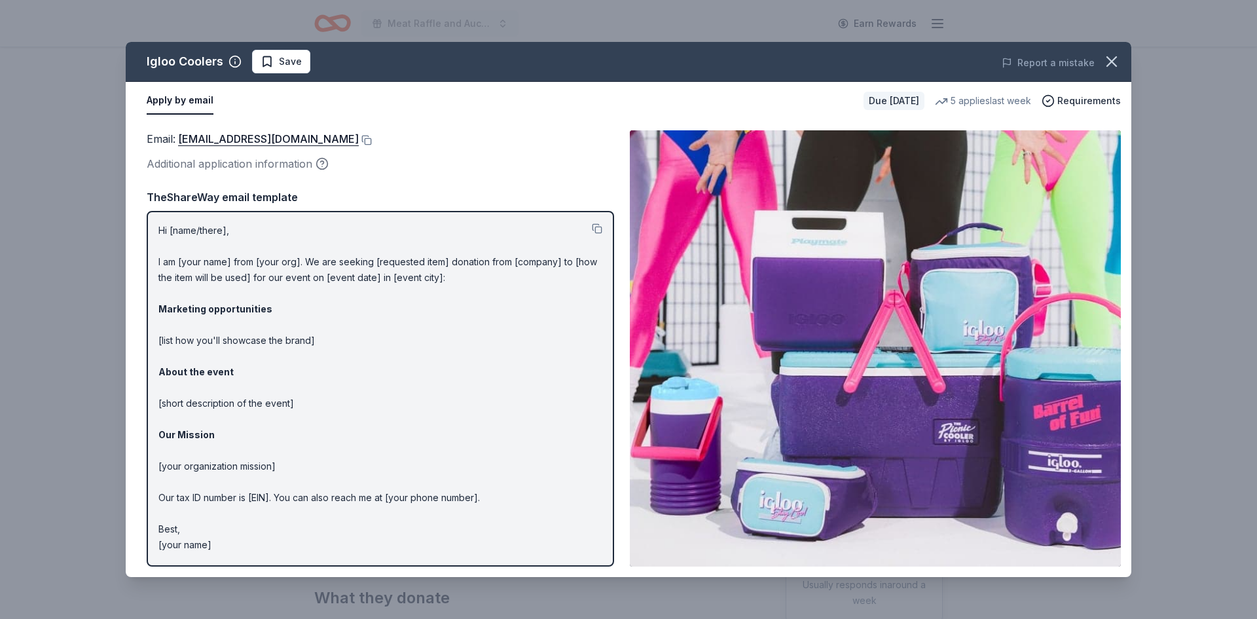
drag, startPoint x: 228, startPoint y: 543, endPoint x: 130, endPoint y: 362, distance: 205.7
click at [130, 362] on div "Email : donations@igloocorp.com Additional application information Email : dona…" at bounding box center [629, 348] width 1006 height 457
click at [596, 230] on button at bounding box center [597, 228] width 10 height 10
click at [275, 139] on link "donations@igloocorp.com" at bounding box center [268, 138] width 181 height 17
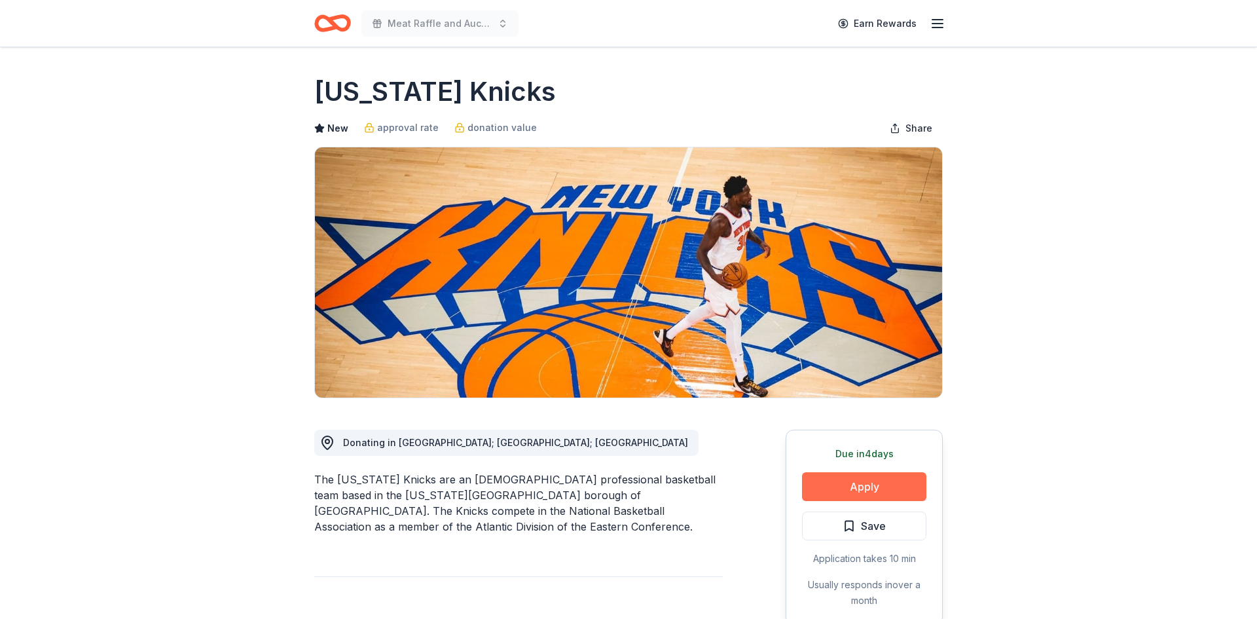
click at [887, 483] on button "Apply" at bounding box center [864, 486] width 124 height 29
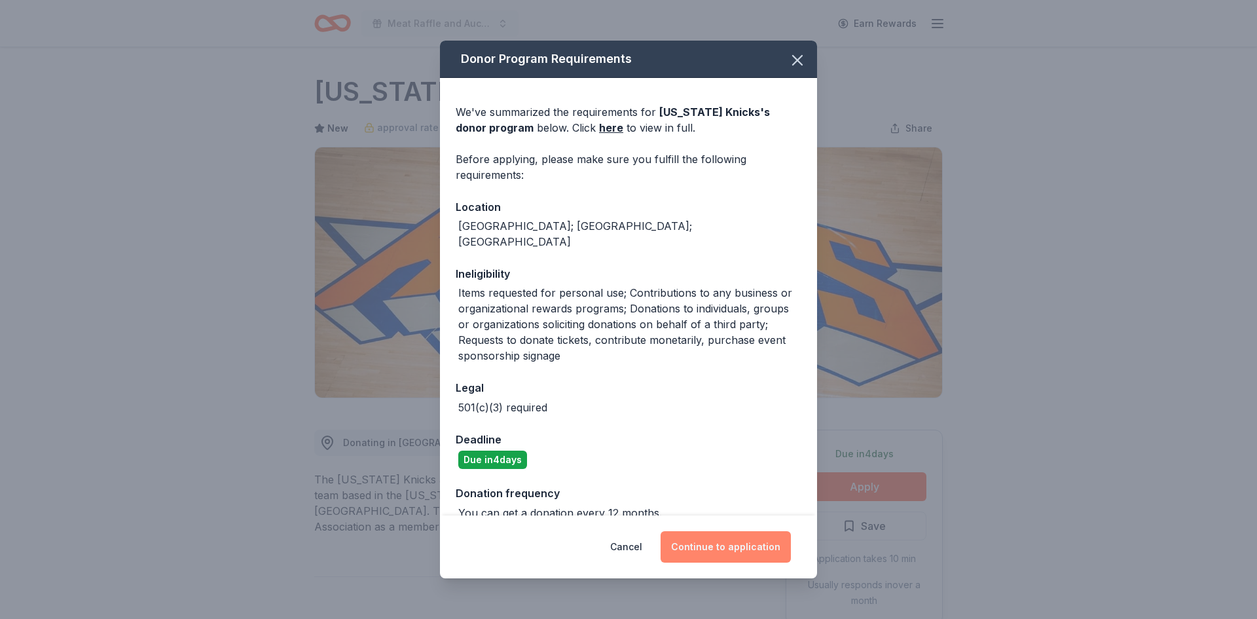
click at [731, 539] on button "Continue to application" at bounding box center [726, 546] width 130 height 31
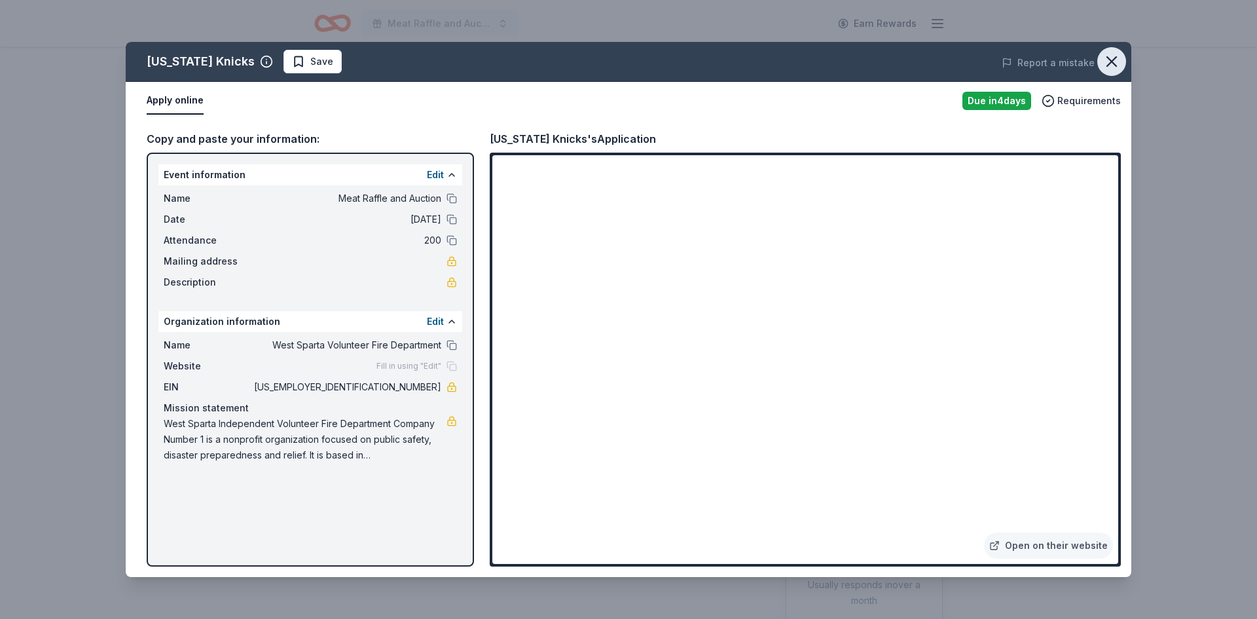
click at [1108, 64] on icon "button" at bounding box center [1111, 61] width 9 height 9
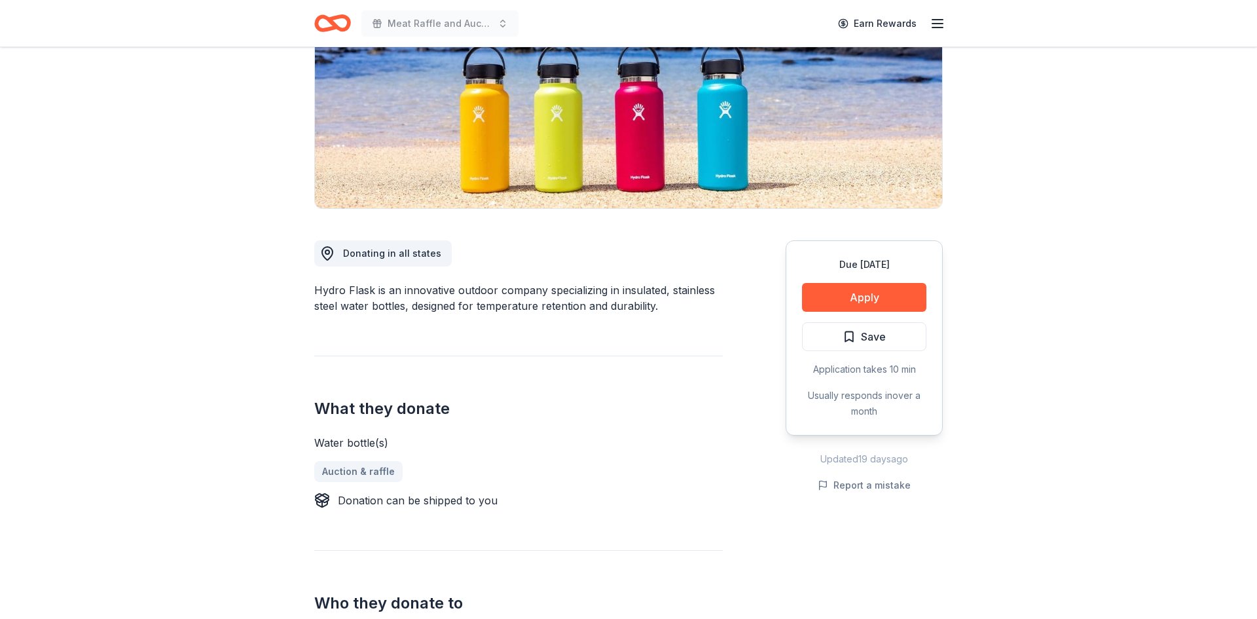
scroll to position [191, 0]
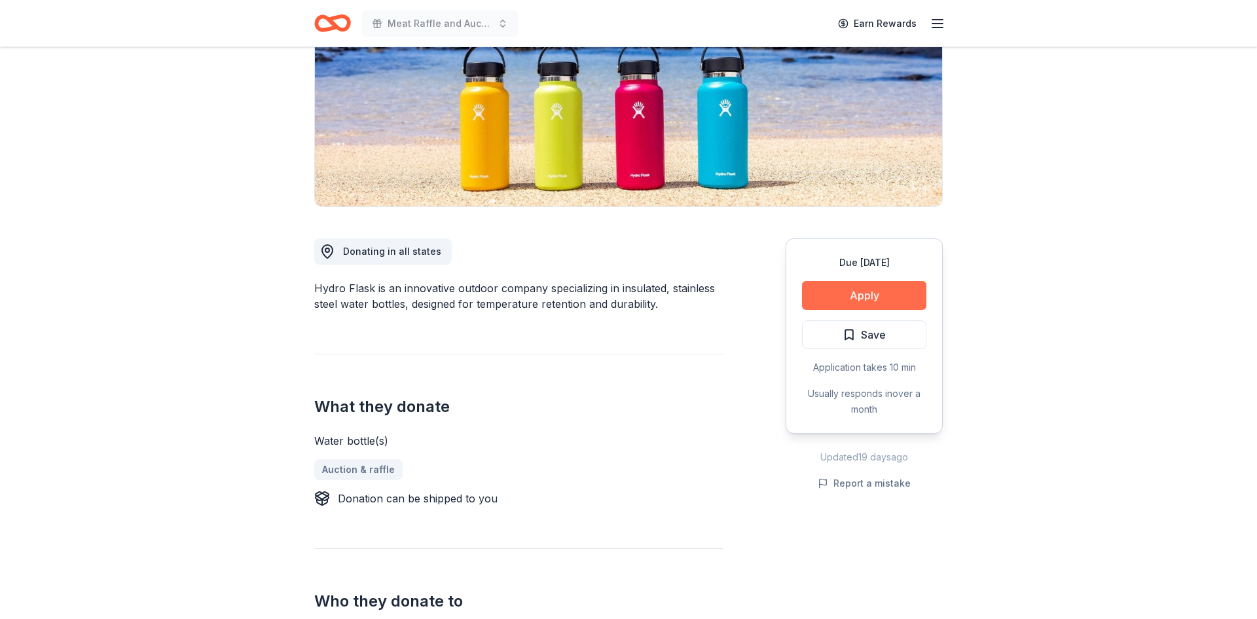
click at [875, 293] on button "Apply" at bounding box center [864, 295] width 124 height 29
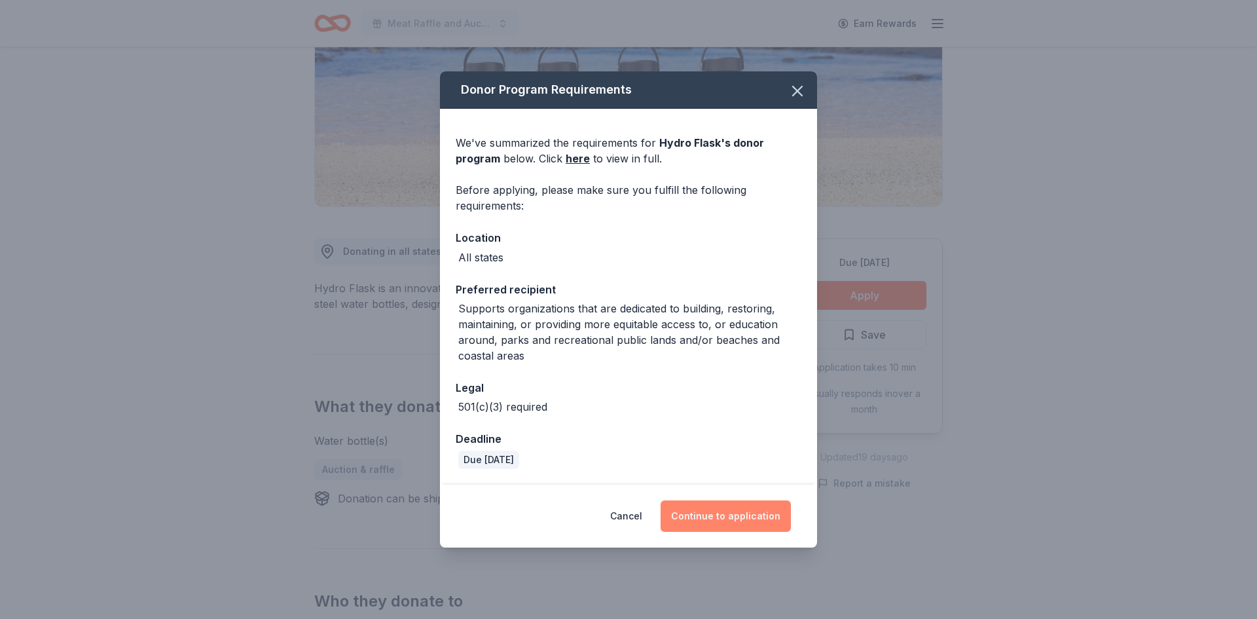
click at [734, 505] on button "Continue to application" at bounding box center [726, 515] width 130 height 31
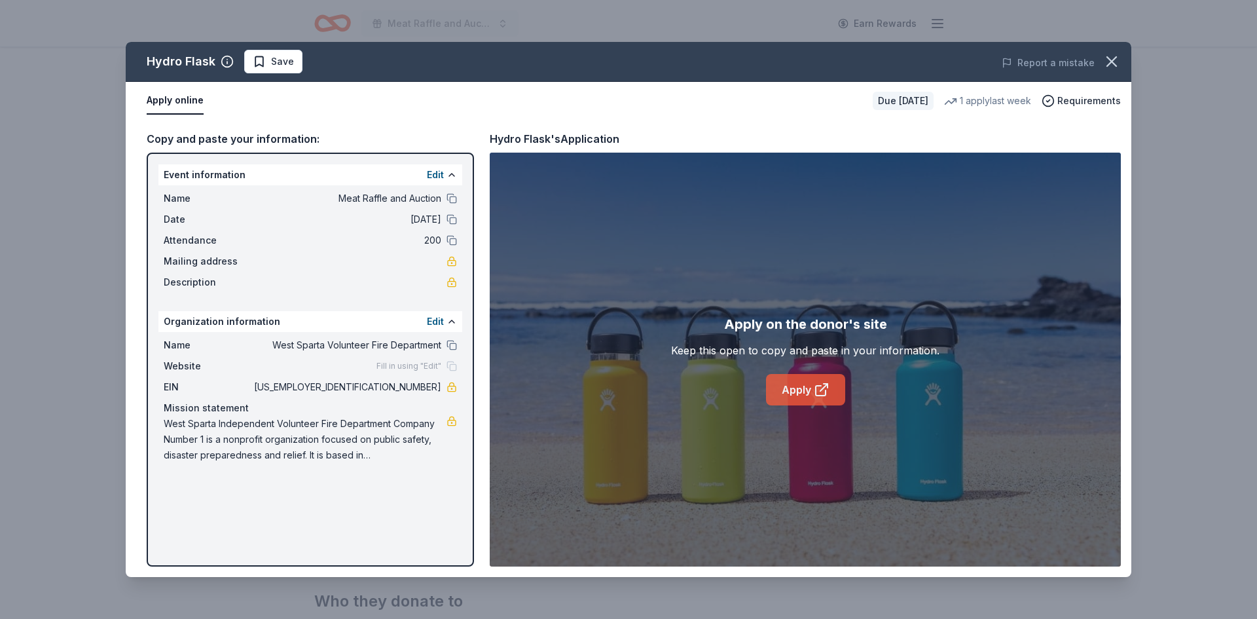
click at [796, 387] on link "Apply" at bounding box center [805, 389] width 79 height 31
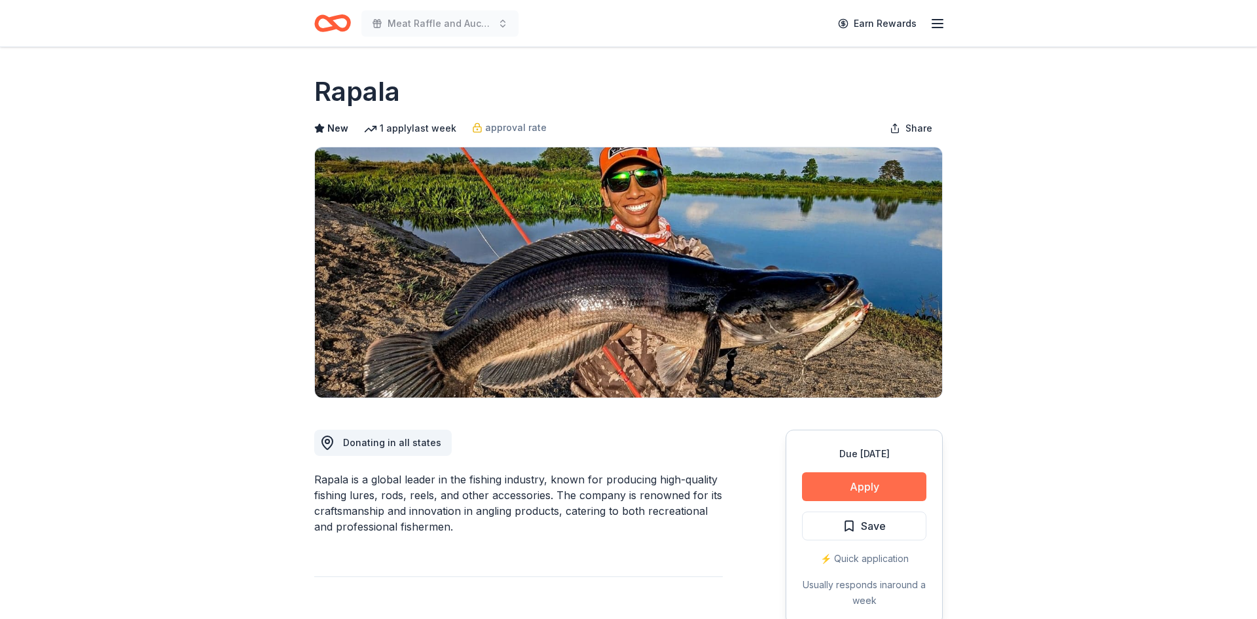
click at [849, 484] on button "Apply" at bounding box center [864, 486] width 124 height 29
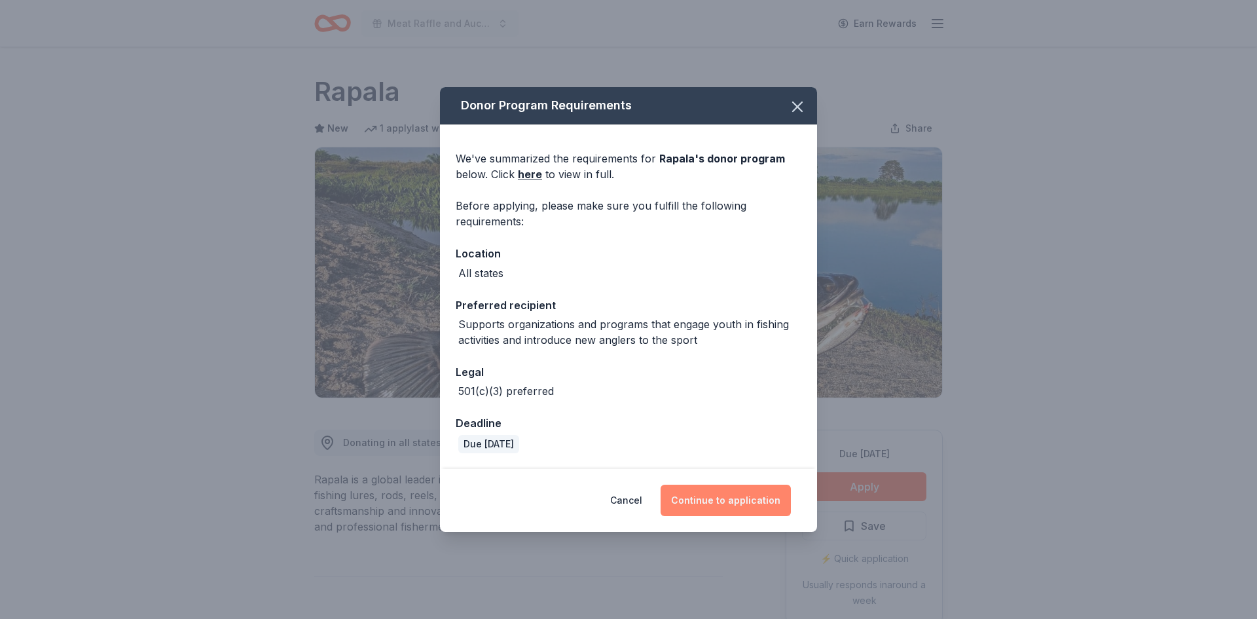
click at [714, 503] on button "Continue to application" at bounding box center [726, 500] width 130 height 31
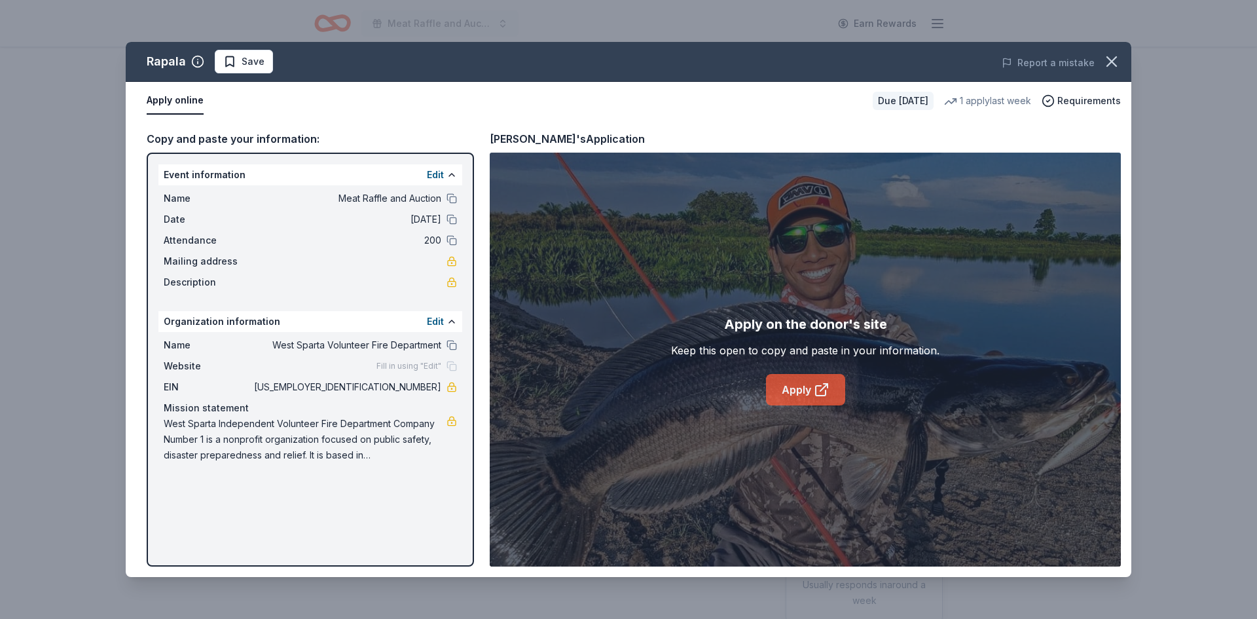
click at [798, 389] on link "Apply" at bounding box center [805, 389] width 79 height 31
click at [1107, 56] on icon "button" at bounding box center [1112, 61] width 18 height 18
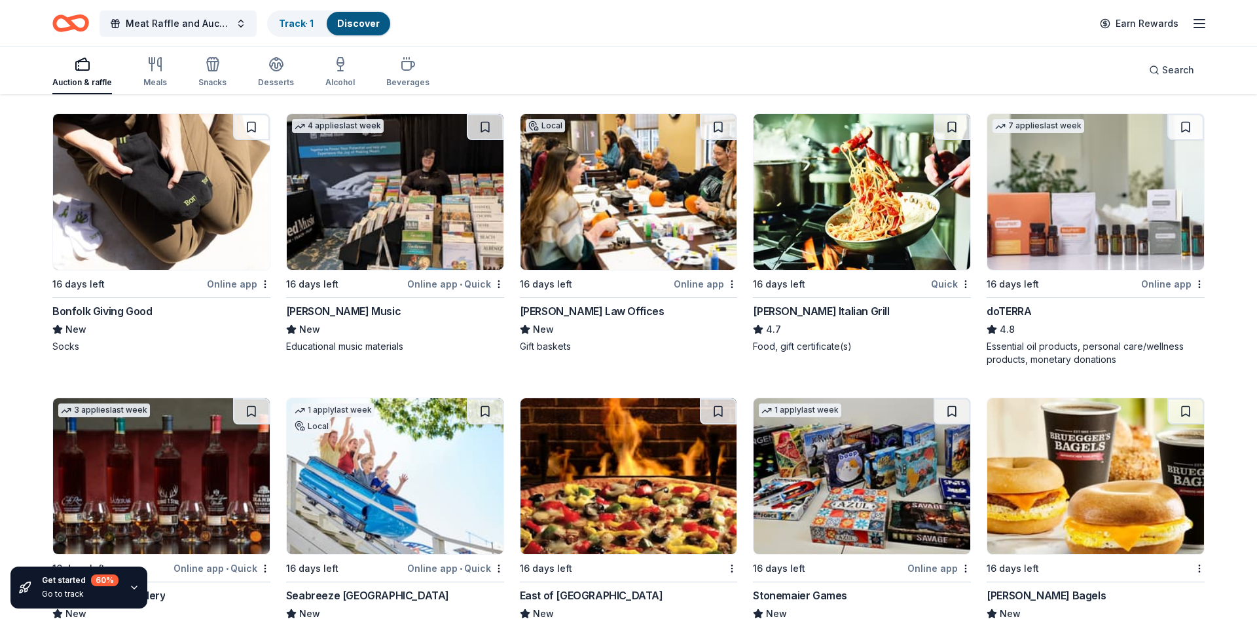
scroll to position [2956, 0]
click at [396, 202] on img at bounding box center [395, 192] width 217 height 156
click at [851, 174] on img at bounding box center [862, 192] width 217 height 156
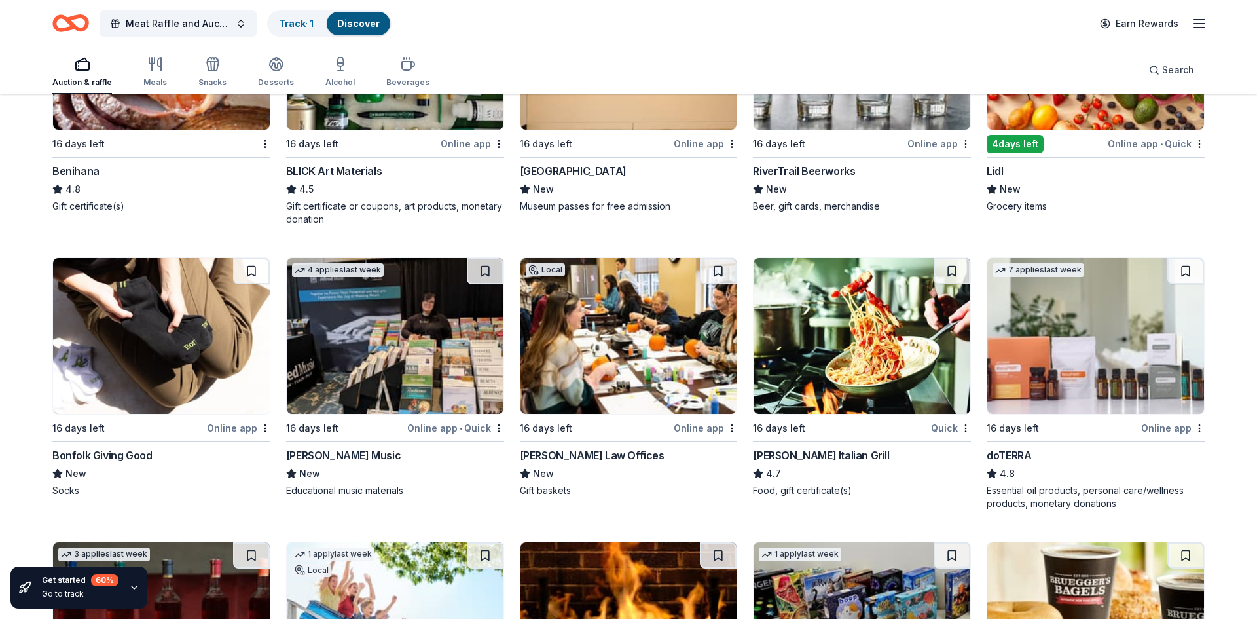
scroll to position [2811, 0]
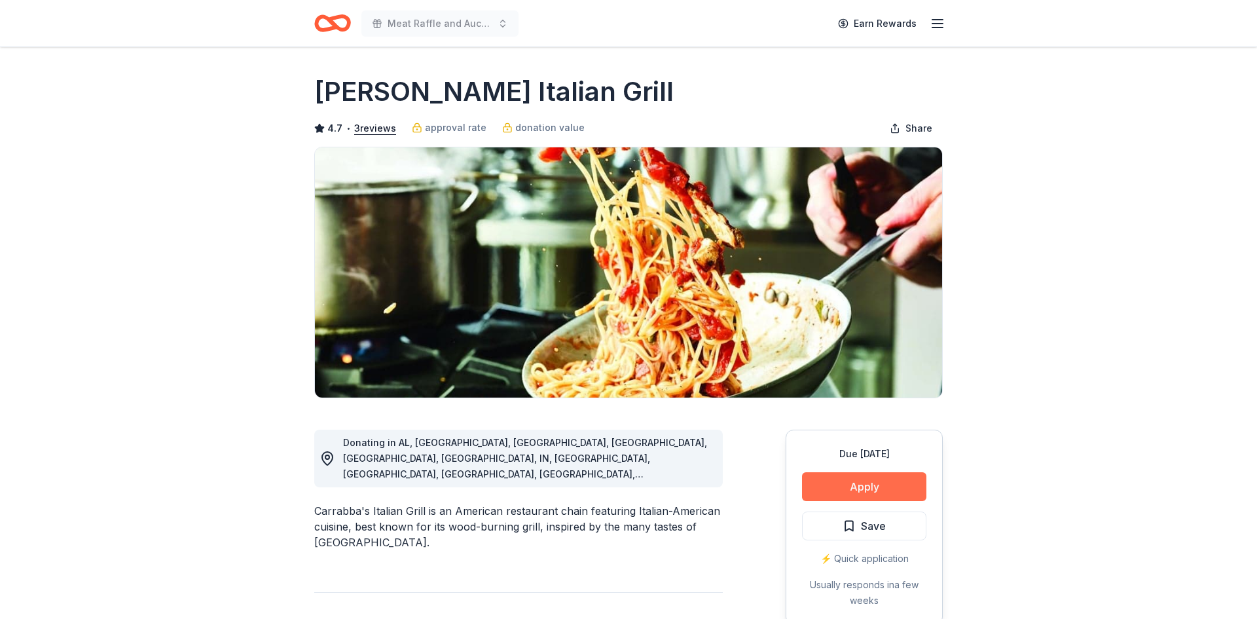
click at [846, 476] on button "Apply" at bounding box center [864, 486] width 124 height 29
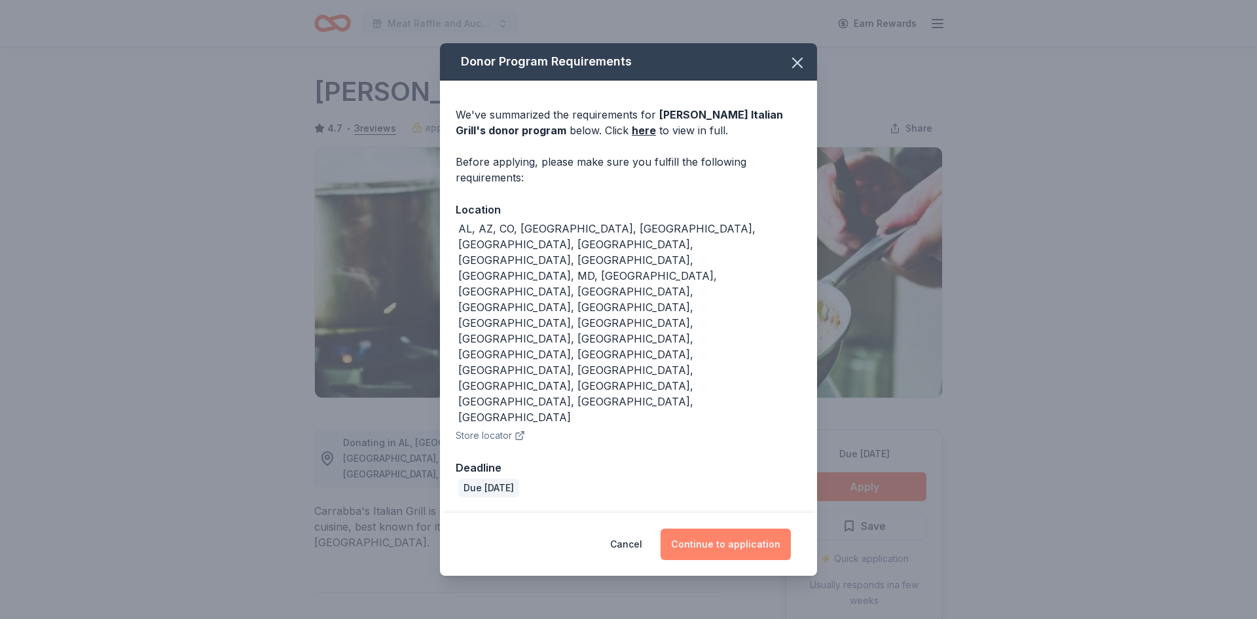
click at [695, 528] on button "Continue to application" at bounding box center [726, 543] width 130 height 31
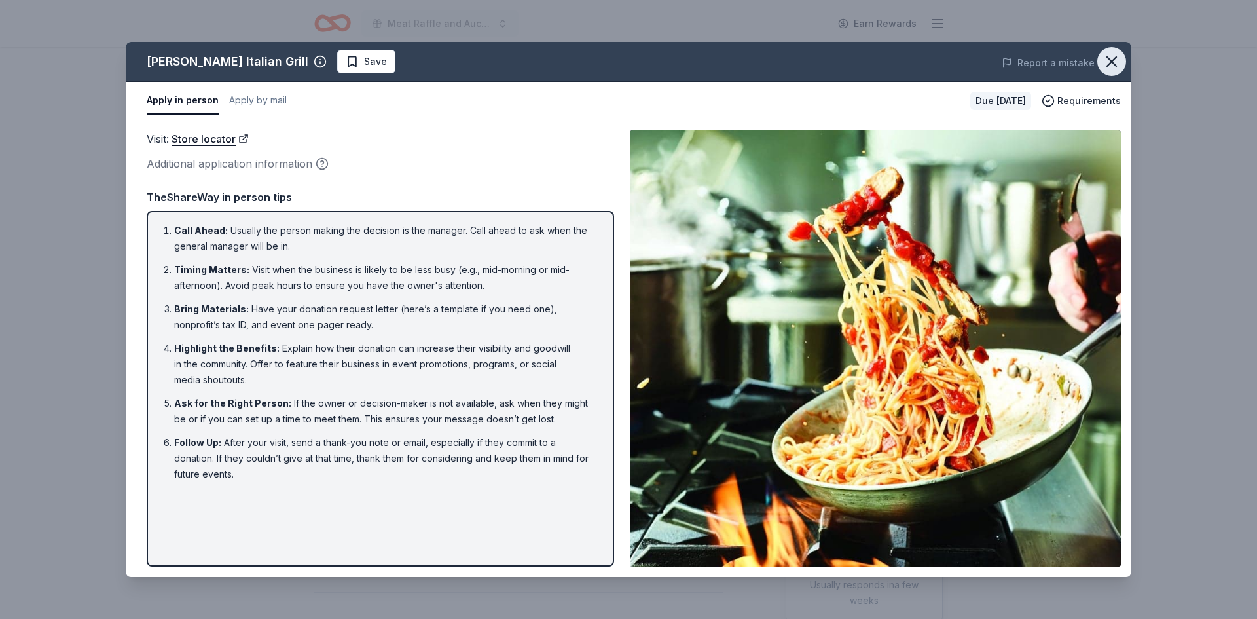
click at [1114, 60] on icon "button" at bounding box center [1111, 61] width 9 height 9
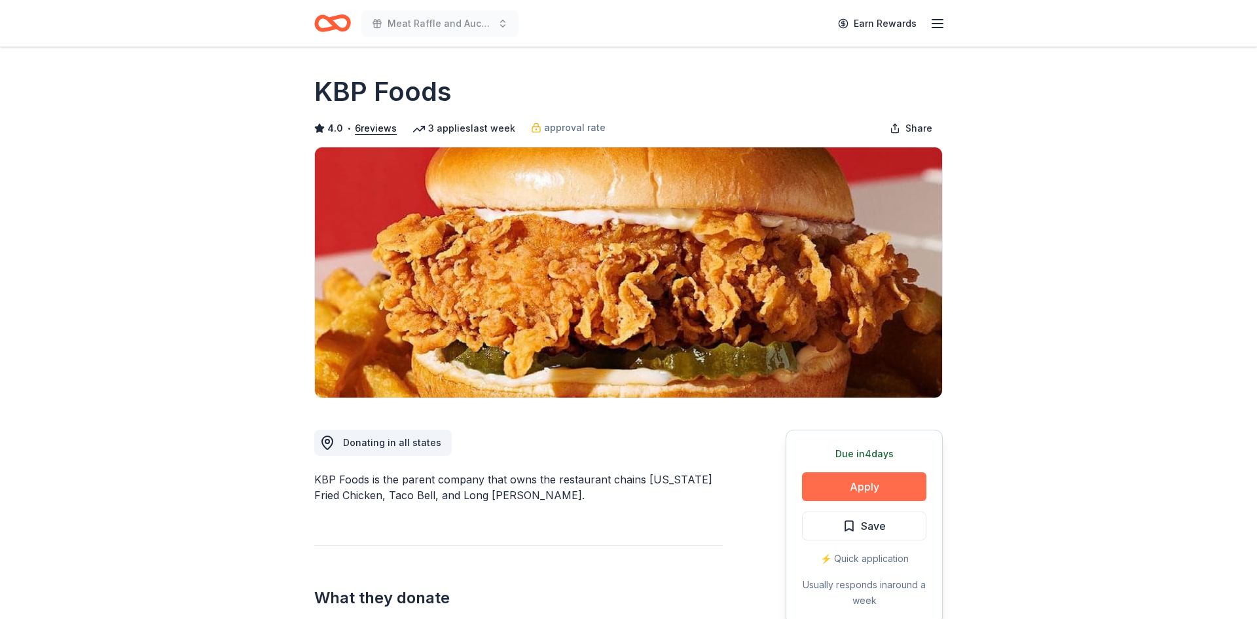
click at [869, 486] on button "Apply" at bounding box center [864, 486] width 124 height 29
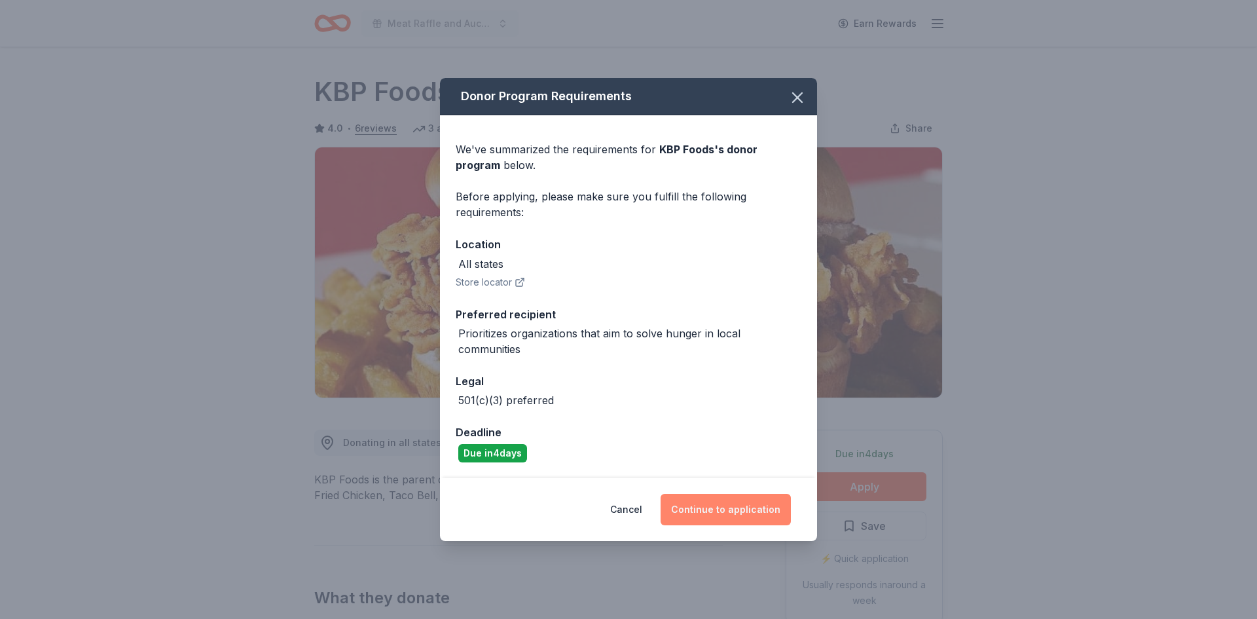
click at [723, 517] on button "Continue to application" at bounding box center [726, 509] width 130 height 31
